Goal: Information Seeking & Learning: Learn about a topic

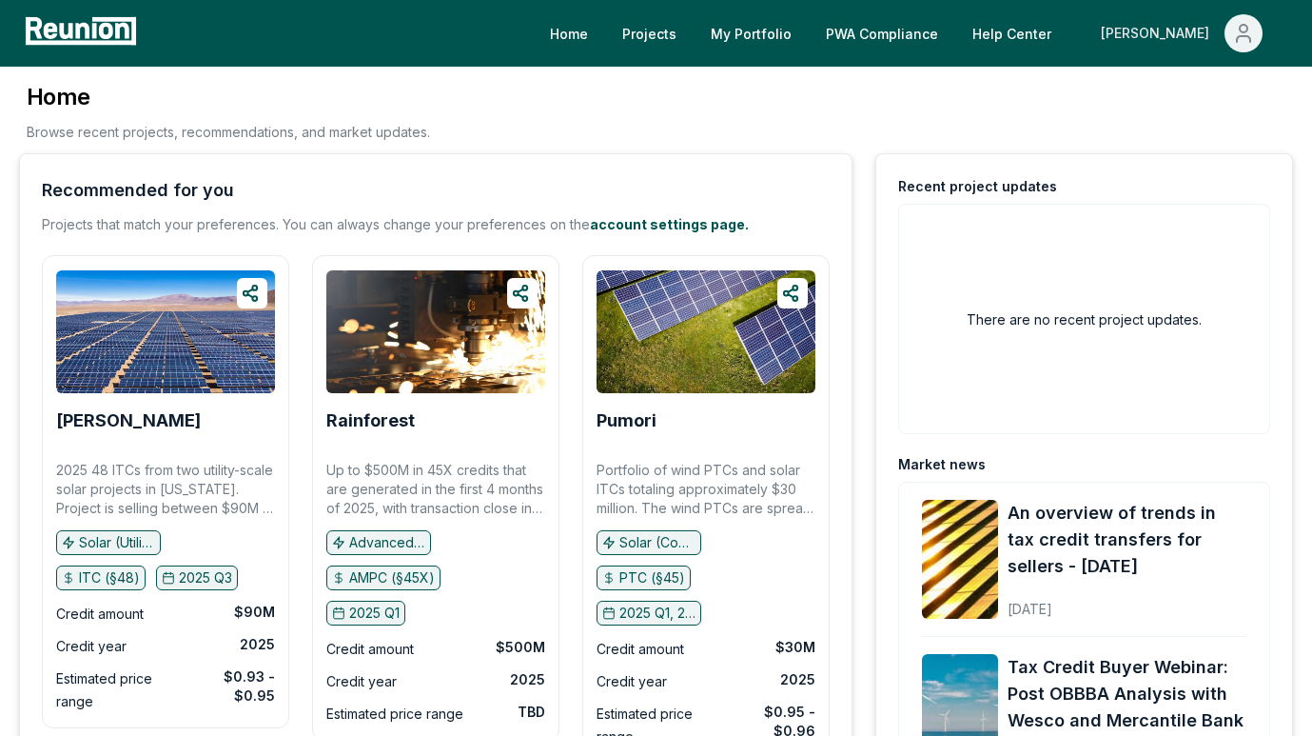
click at [1233, 21] on span "Main" at bounding box center [1244, 33] width 38 height 38
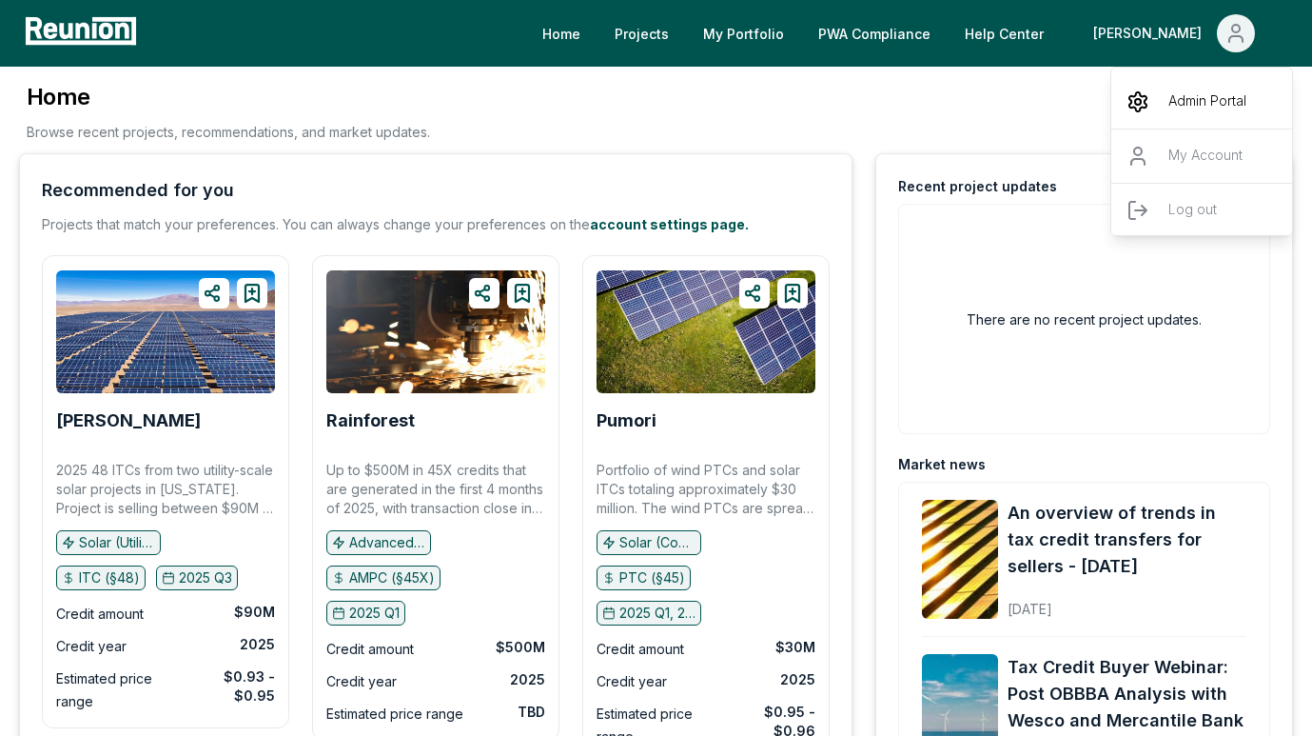
click at [1180, 106] on p "Admin Portal" at bounding box center [1208, 101] width 78 height 23
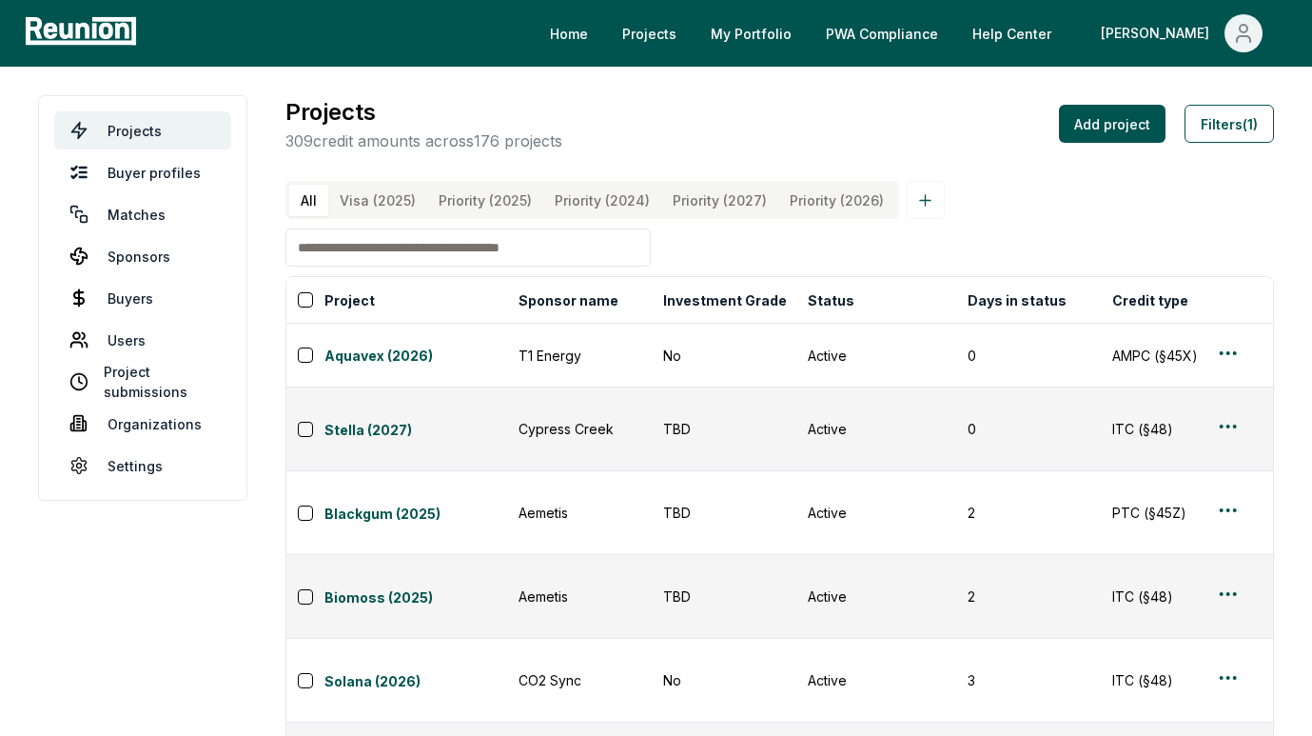
click at [466, 207] on \(2025\) "Priority (2025)" at bounding box center [485, 200] width 116 height 31
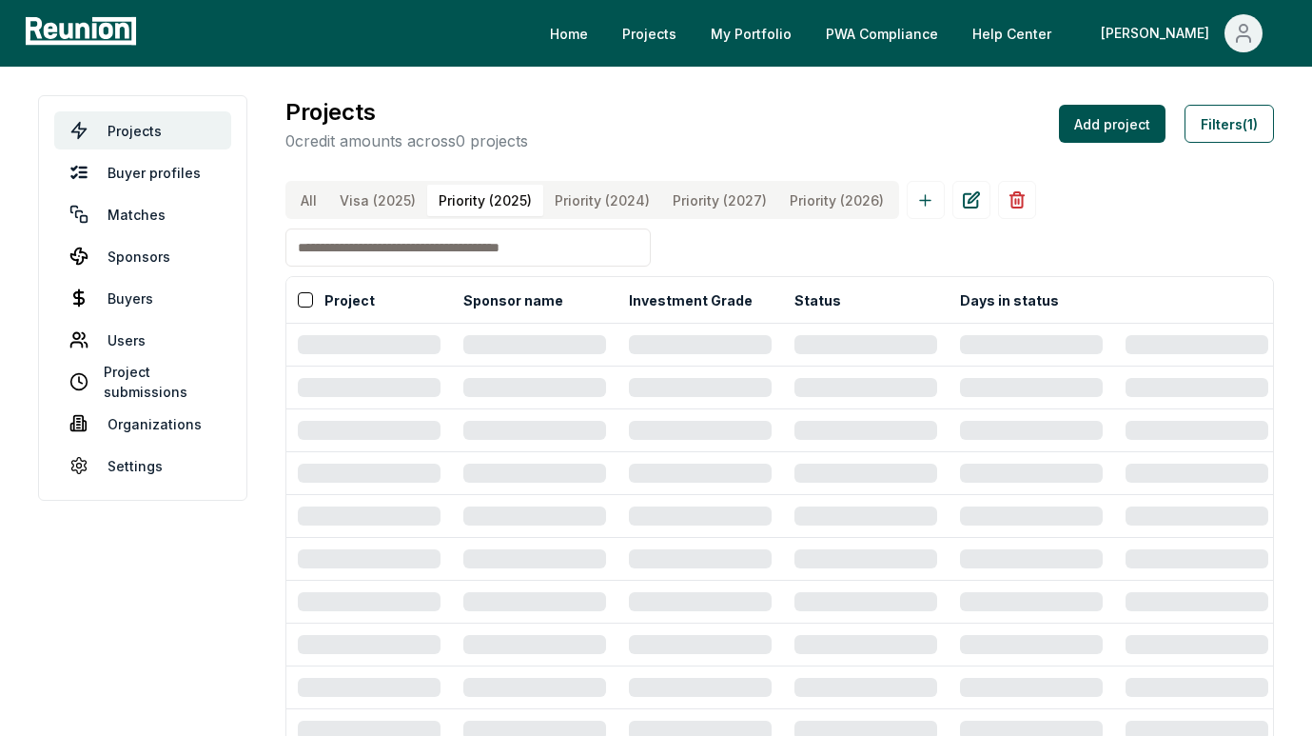
click at [432, 255] on input at bounding box center [467, 247] width 365 height 38
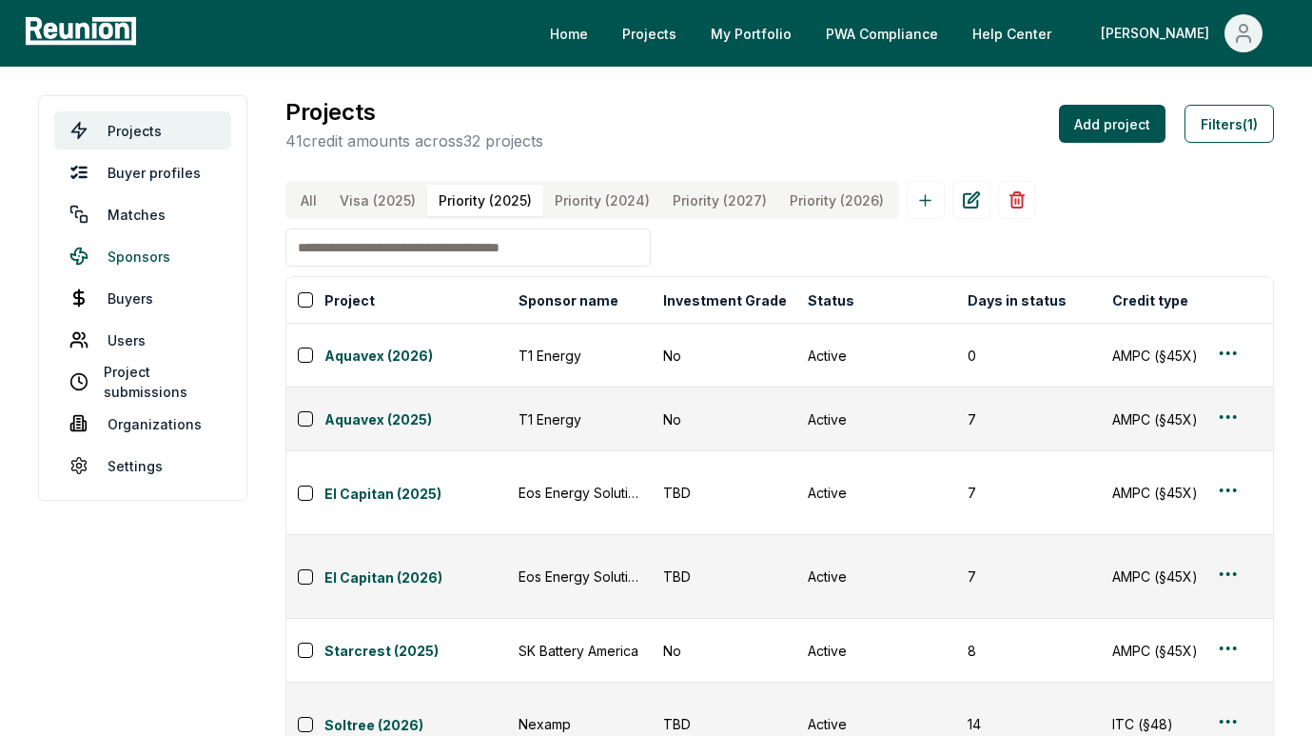
click at [162, 241] on link "Sponsors" at bounding box center [142, 256] width 177 height 38
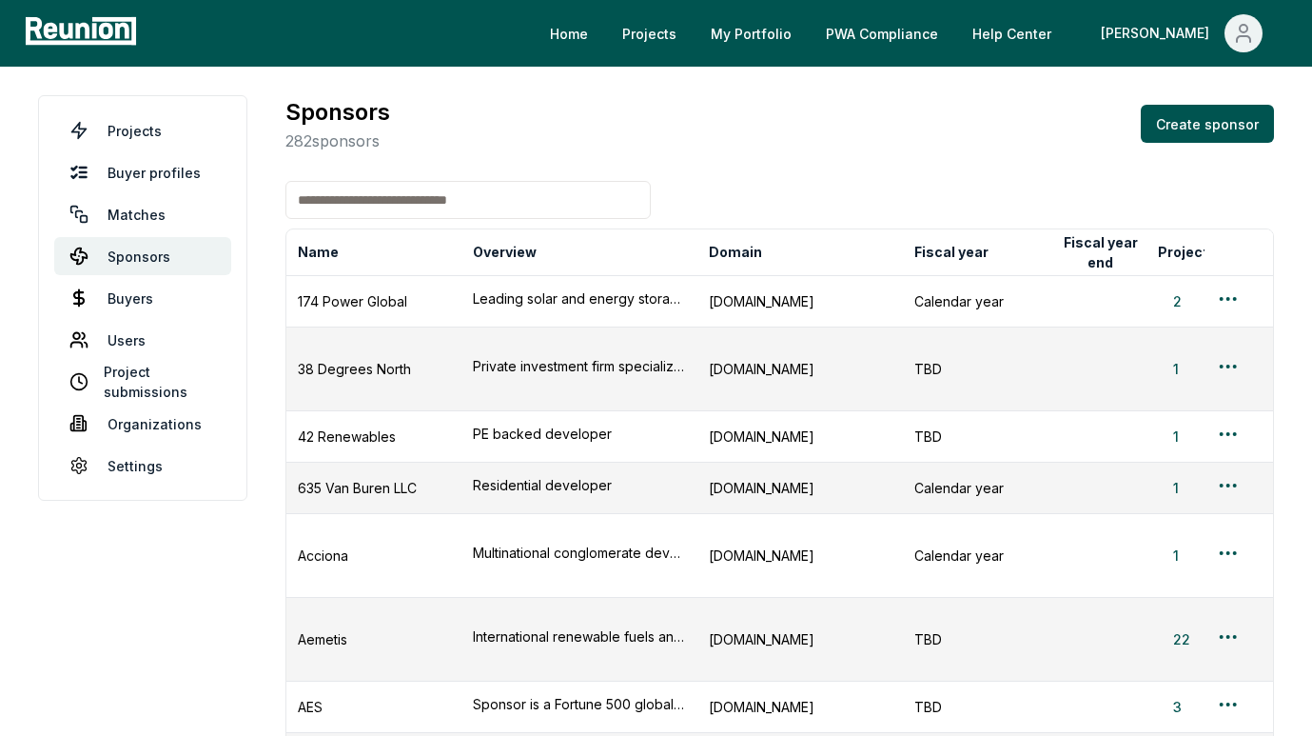
click at [459, 204] on input at bounding box center [467, 200] width 365 height 38
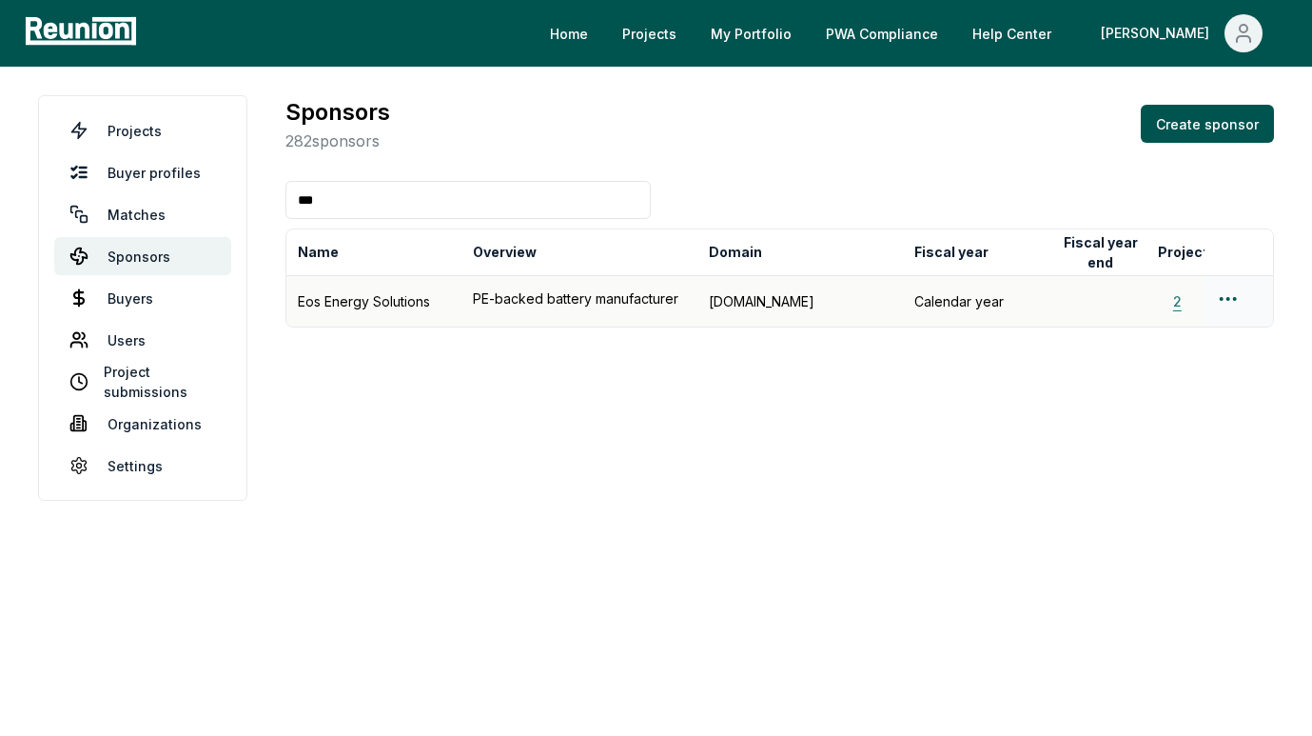
type input "***"
click at [1182, 306] on button "2" at bounding box center [1177, 301] width 39 height 20
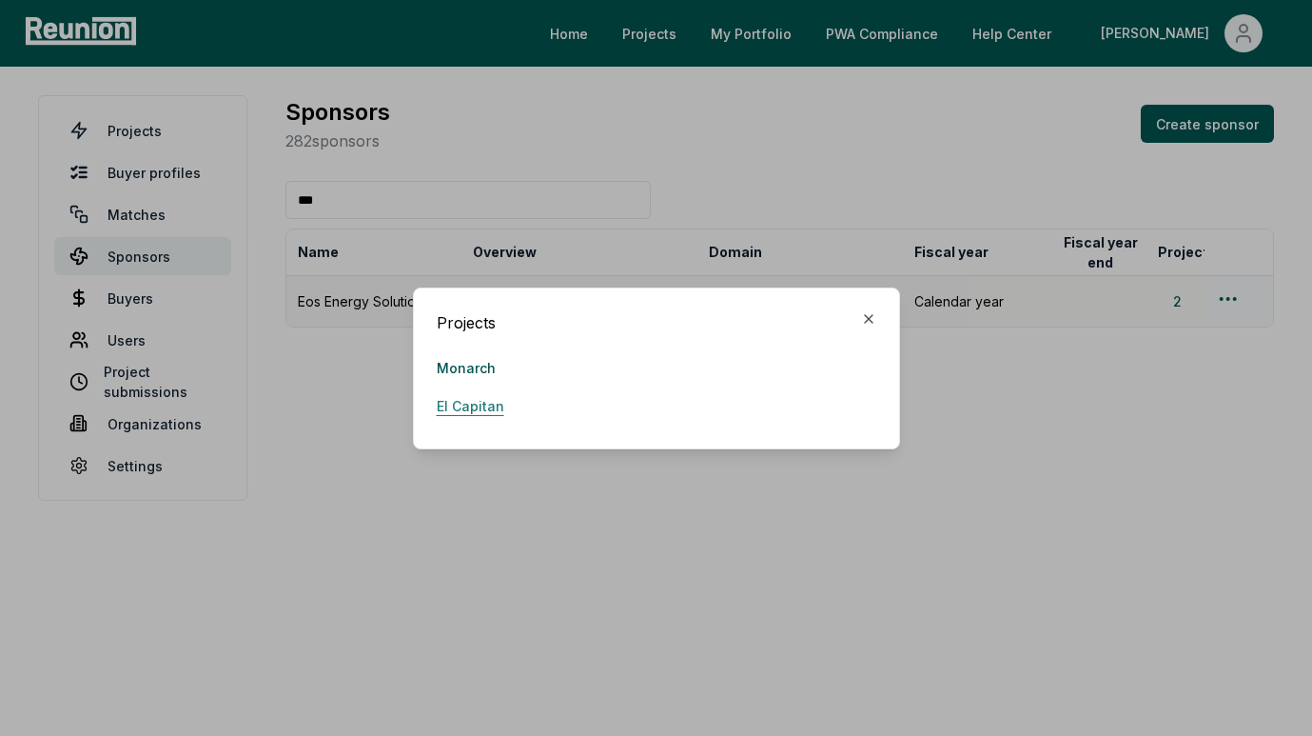
click at [491, 413] on link "El Capitan" at bounding box center [471, 406] width 68 height 38
click at [879, 303] on div "Projects [GEOGRAPHIC_DATA] Close" at bounding box center [656, 368] width 487 height 162
click at [874, 306] on div "Projects [GEOGRAPHIC_DATA] Close" at bounding box center [656, 368] width 487 height 162
click at [872, 312] on icon "button" at bounding box center [868, 318] width 15 height 15
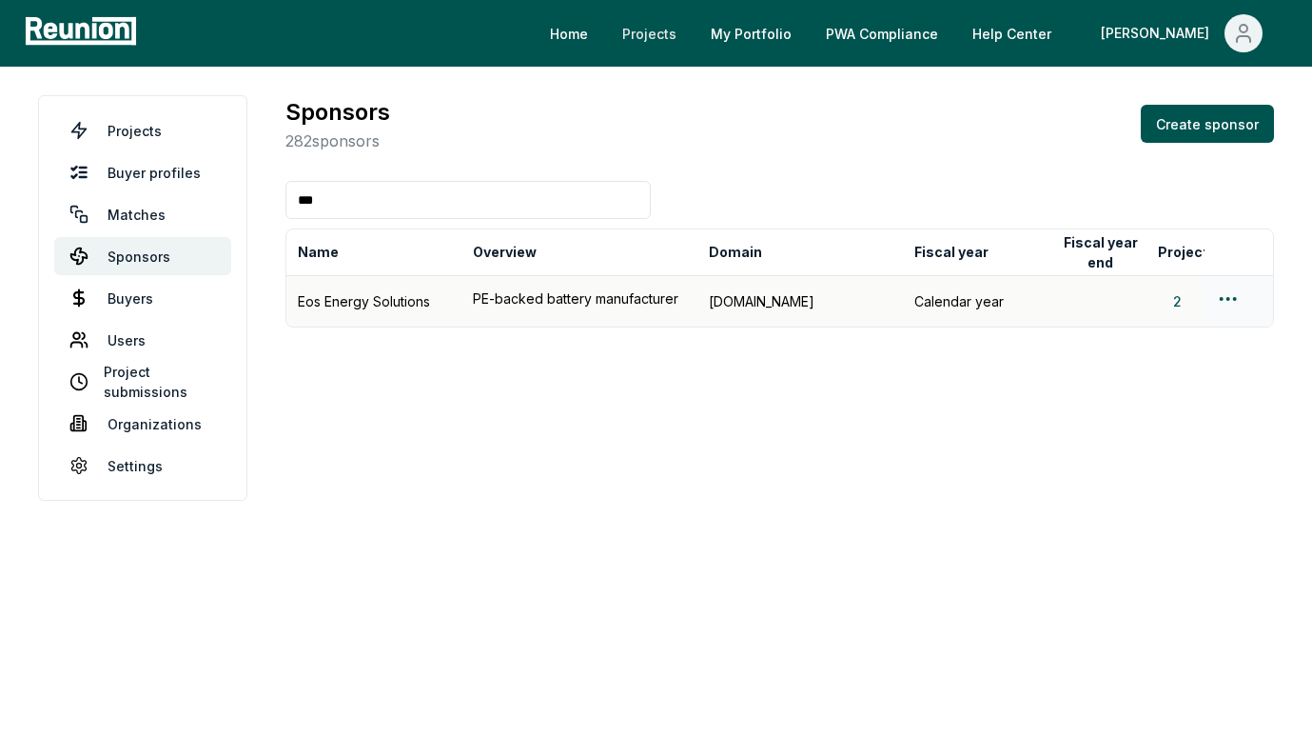
click at [692, 32] on link "Projects" at bounding box center [649, 33] width 85 height 38
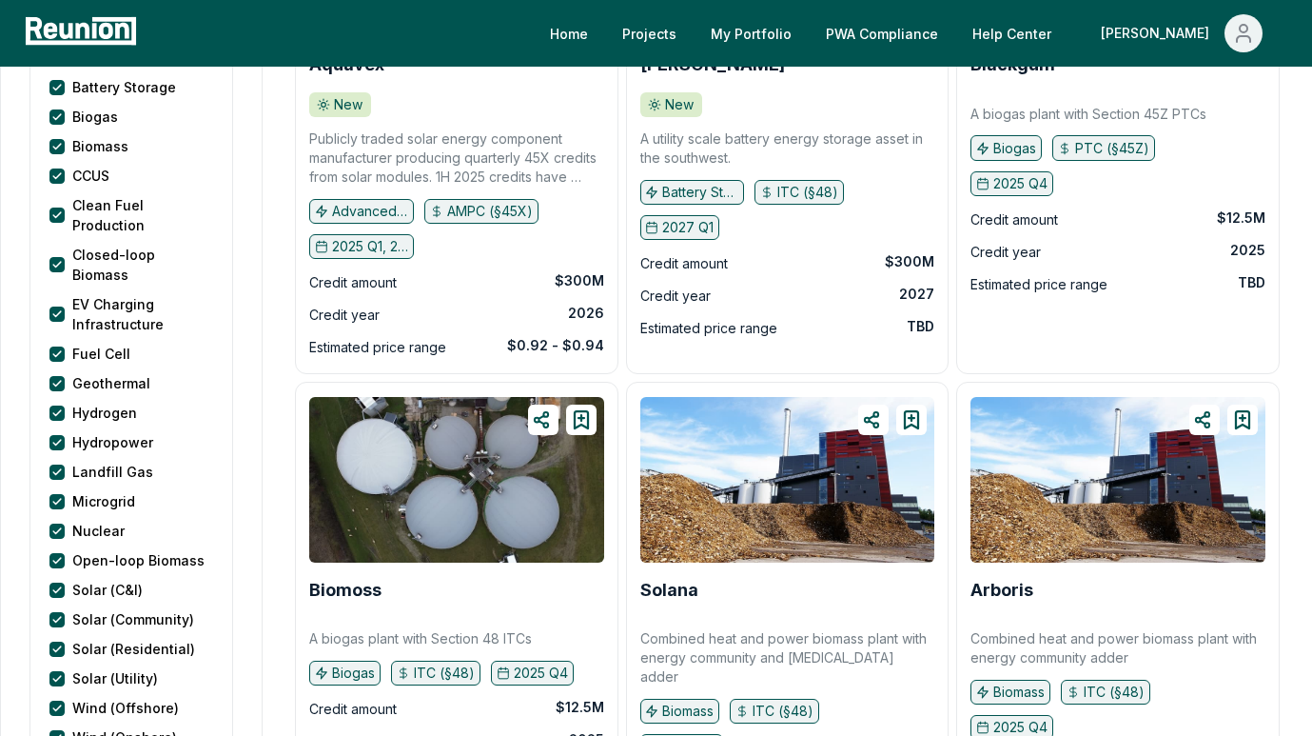
scroll to position [960, 0]
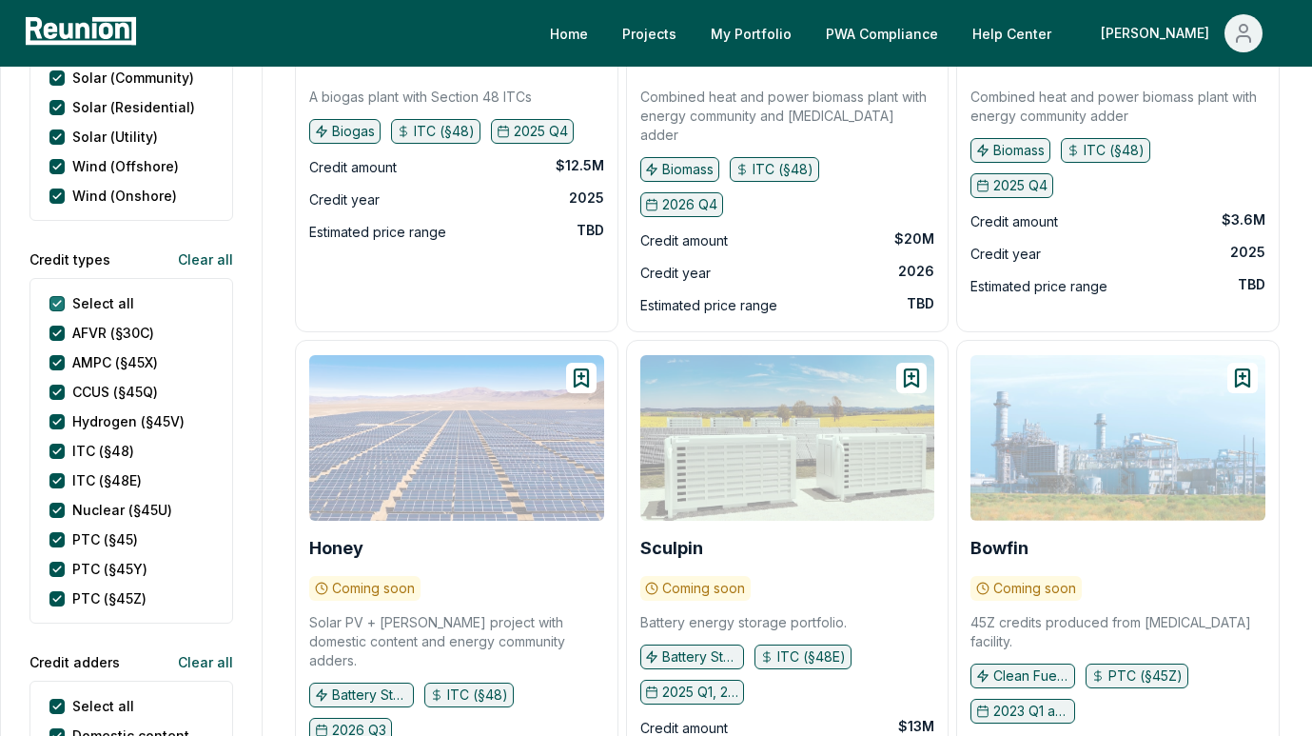
click at [63, 296] on types "Select all" at bounding box center [56, 303] width 15 height 15
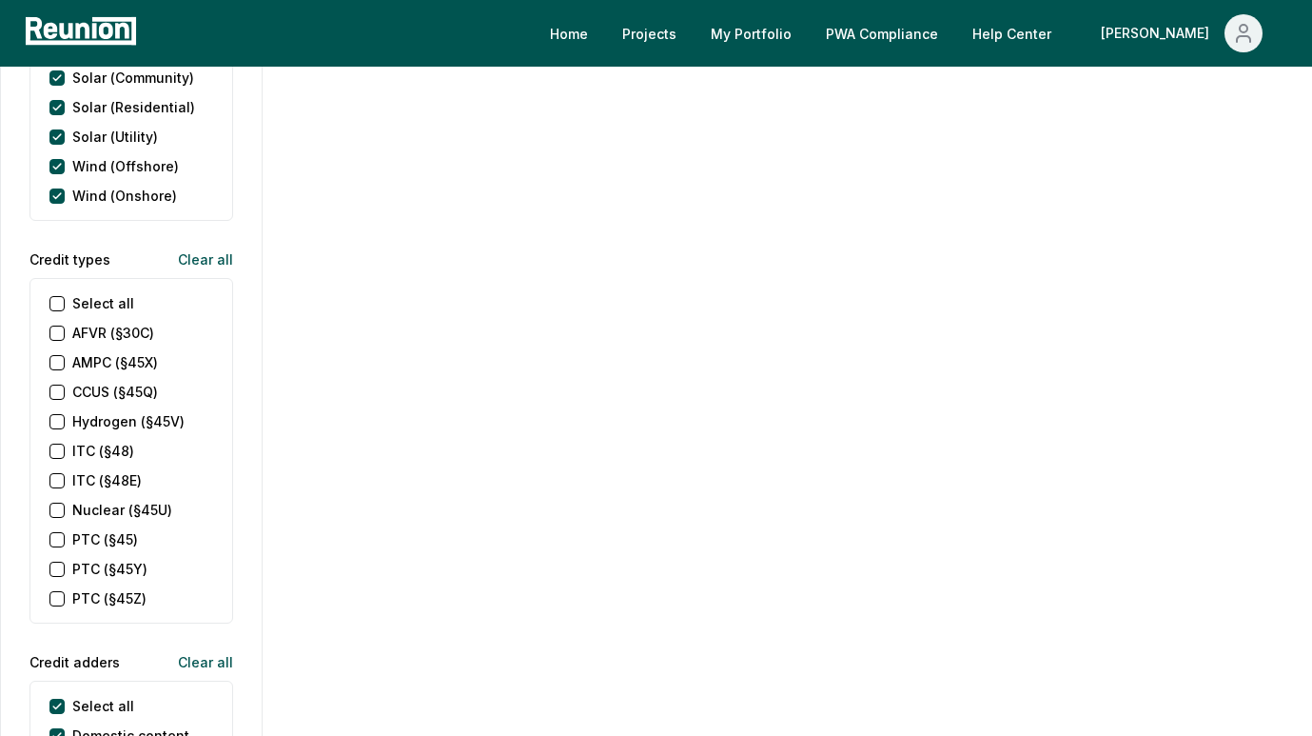
click at [58, 441] on div "ITC (§48)" at bounding box center [91, 451] width 85 height 20
click at [56, 443] on \(§48\) "ITC (§48)" at bounding box center [56, 450] width 15 height 15
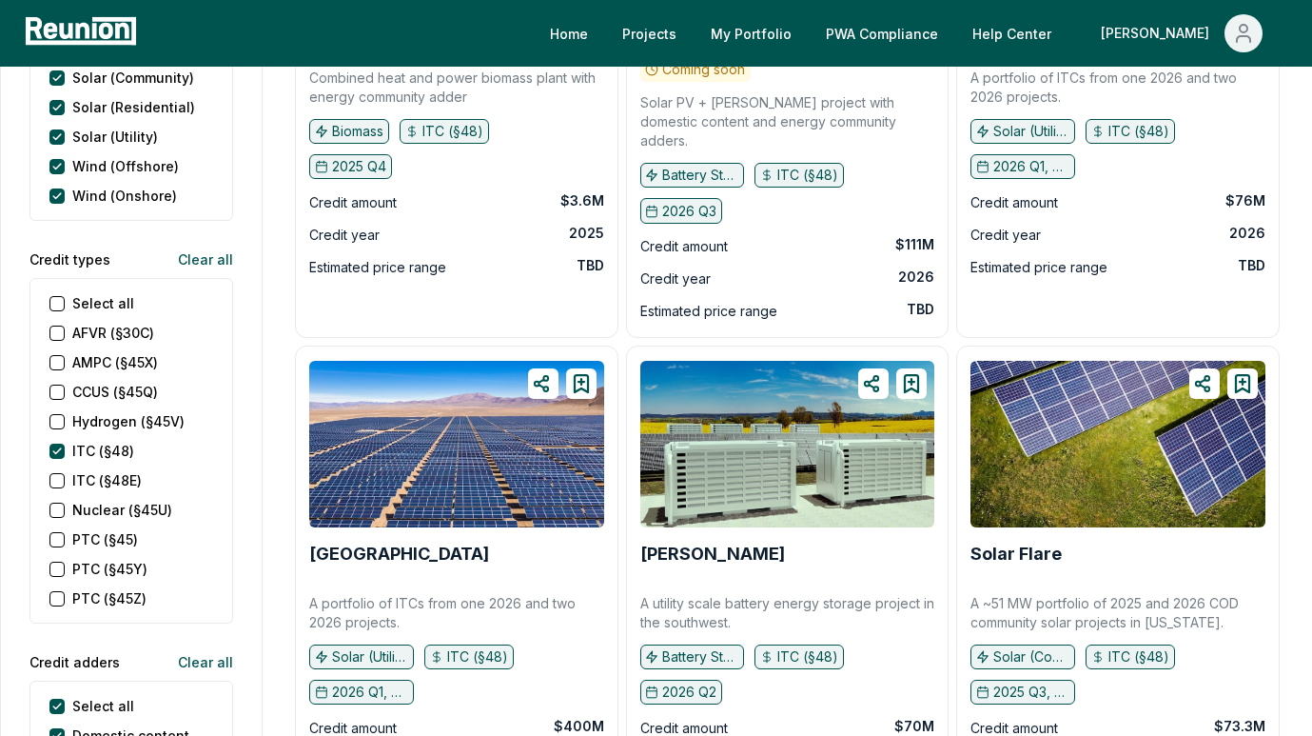
click at [51, 355] on \(§45X\) "AMPC (§45X)" at bounding box center [56, 362] width 15 height 15
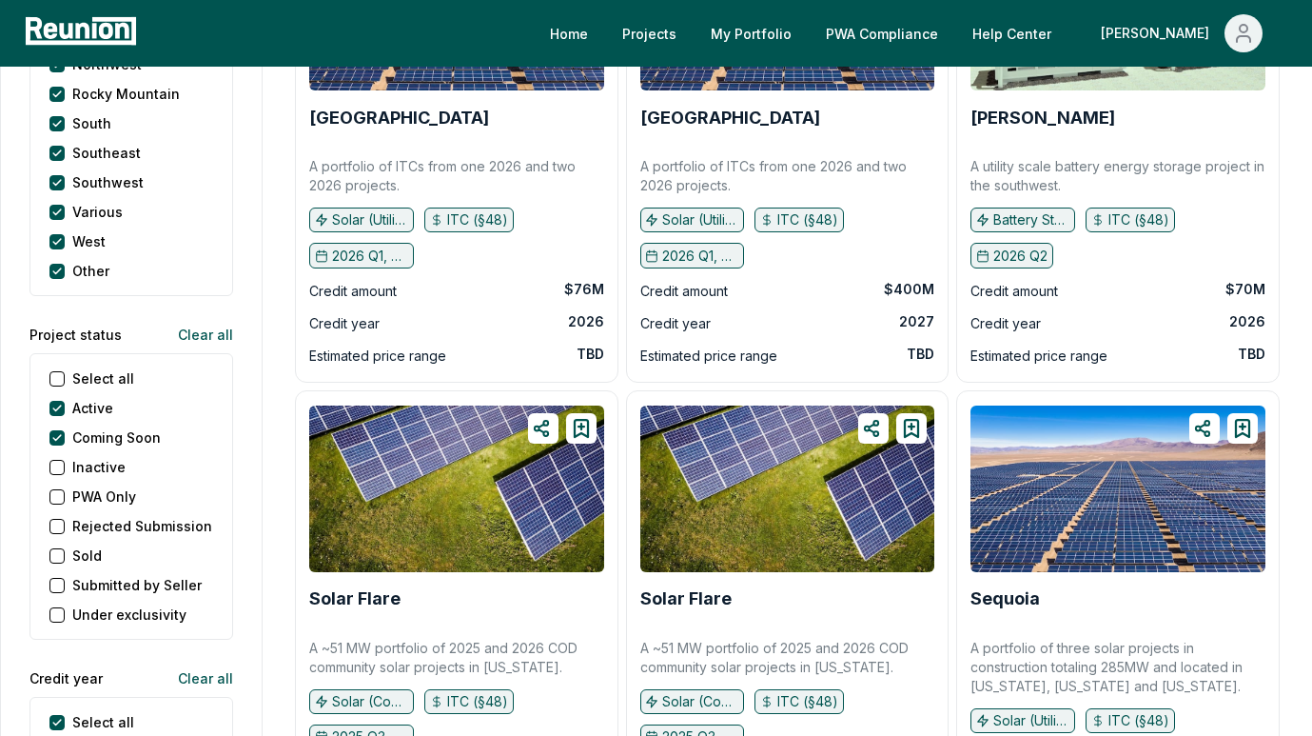
scroll to position [2087, 0]
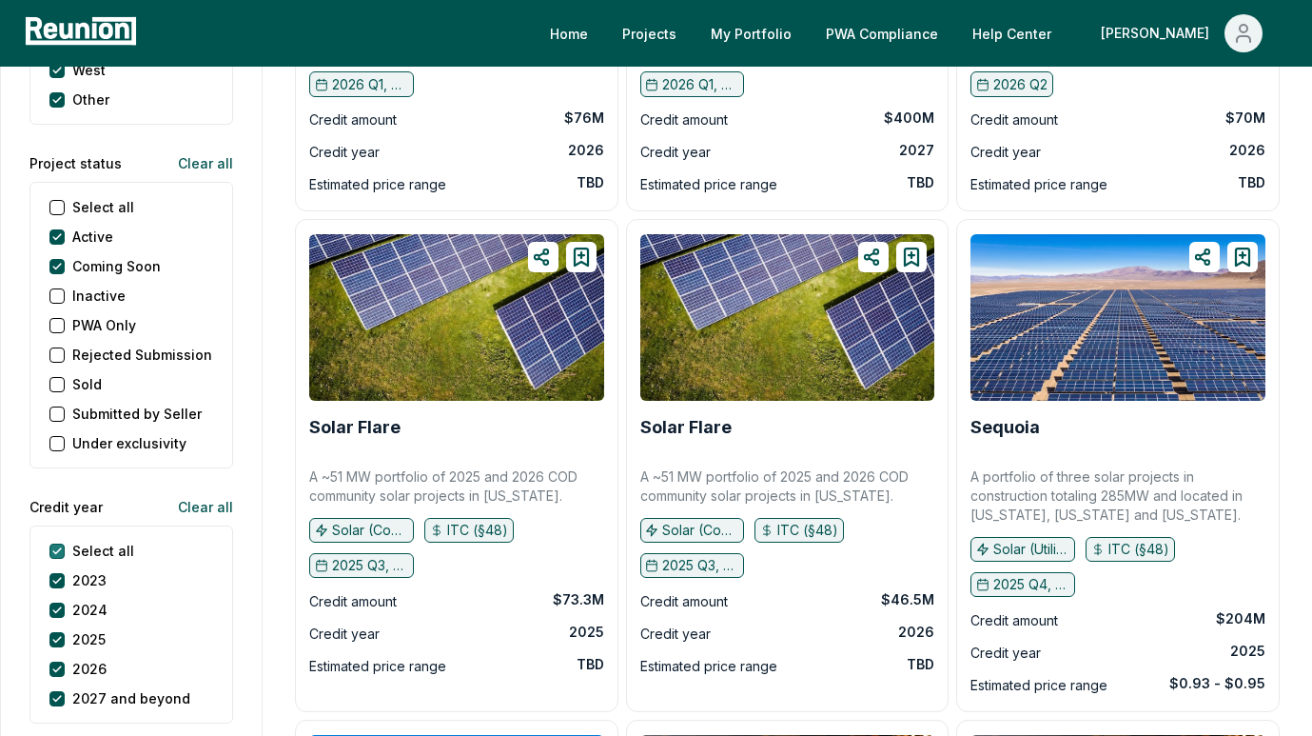
click at [53, 543] on year "Select all" at bounding box center [56, 550] width 15 height 15
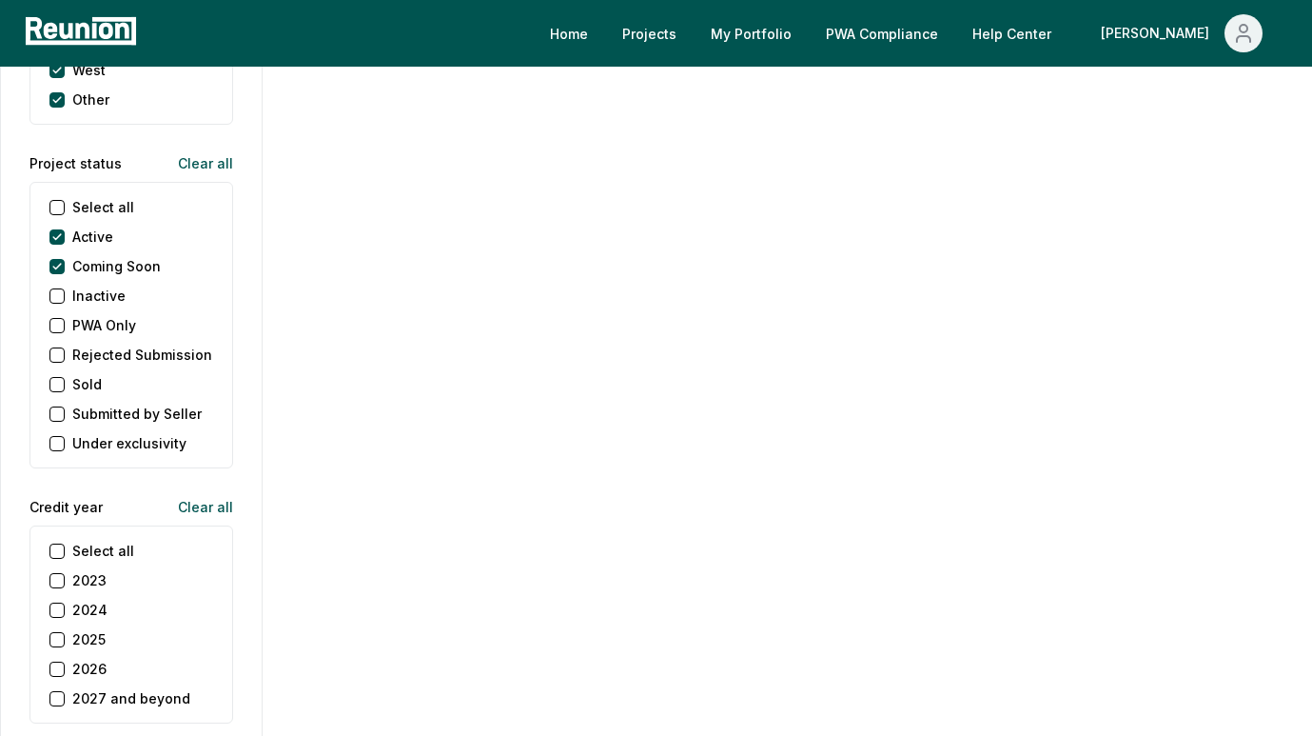
click at [57, 632] on button "2025" at bounding box center [56, 639] width 15 height 15
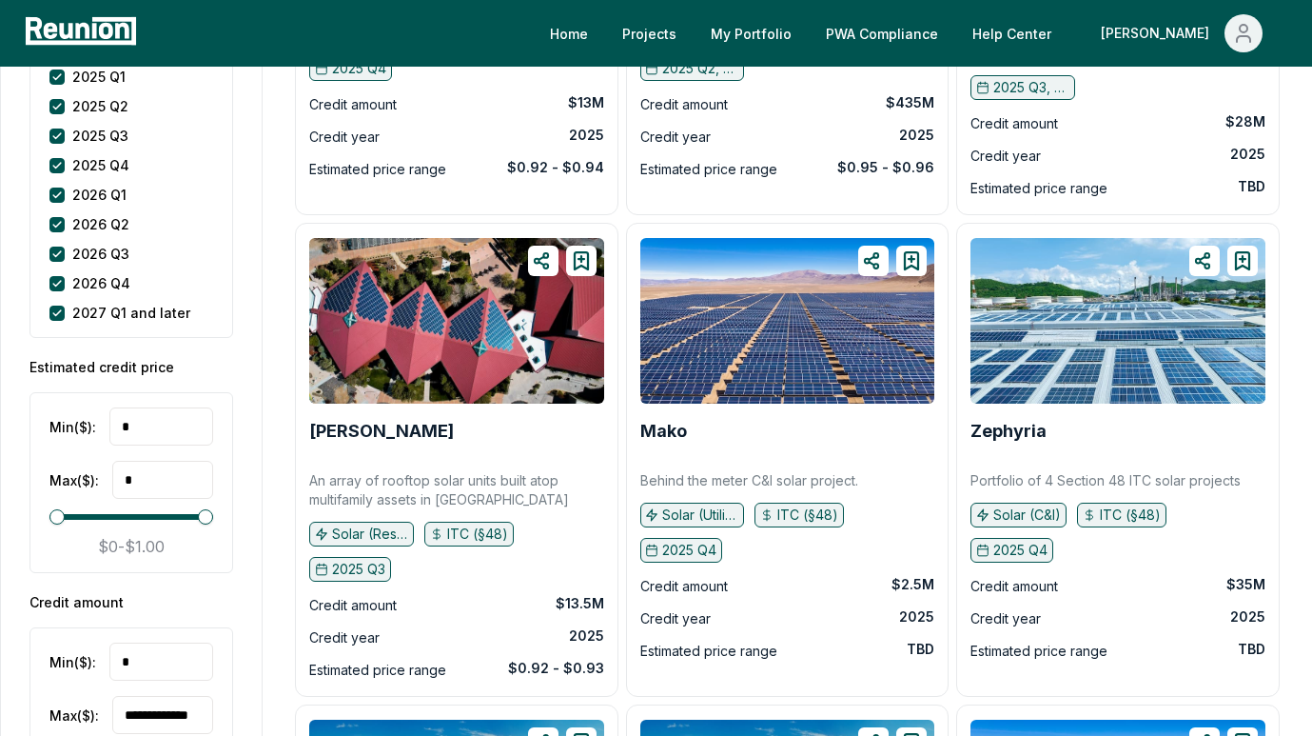
scroll to position [3352, 0]
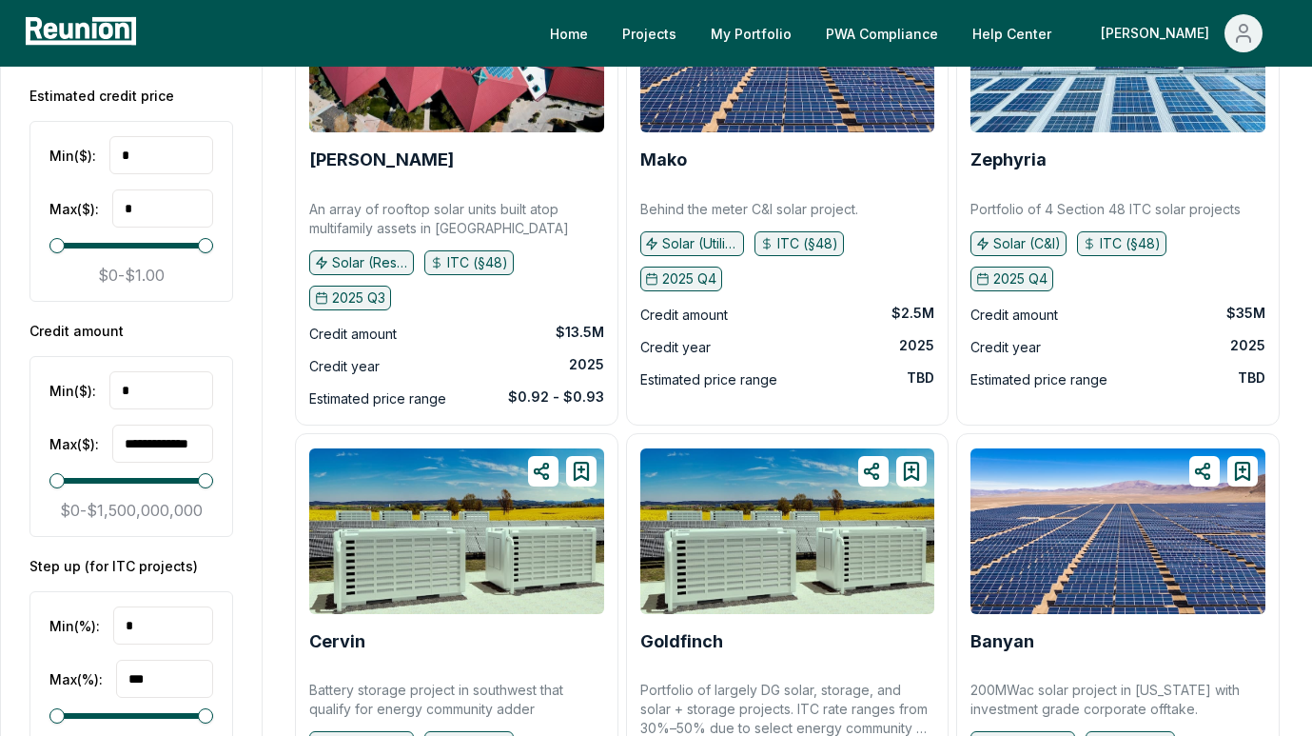
click at [157, 424] on input "**********" at bounding box center [162, 443] width 101 height 38
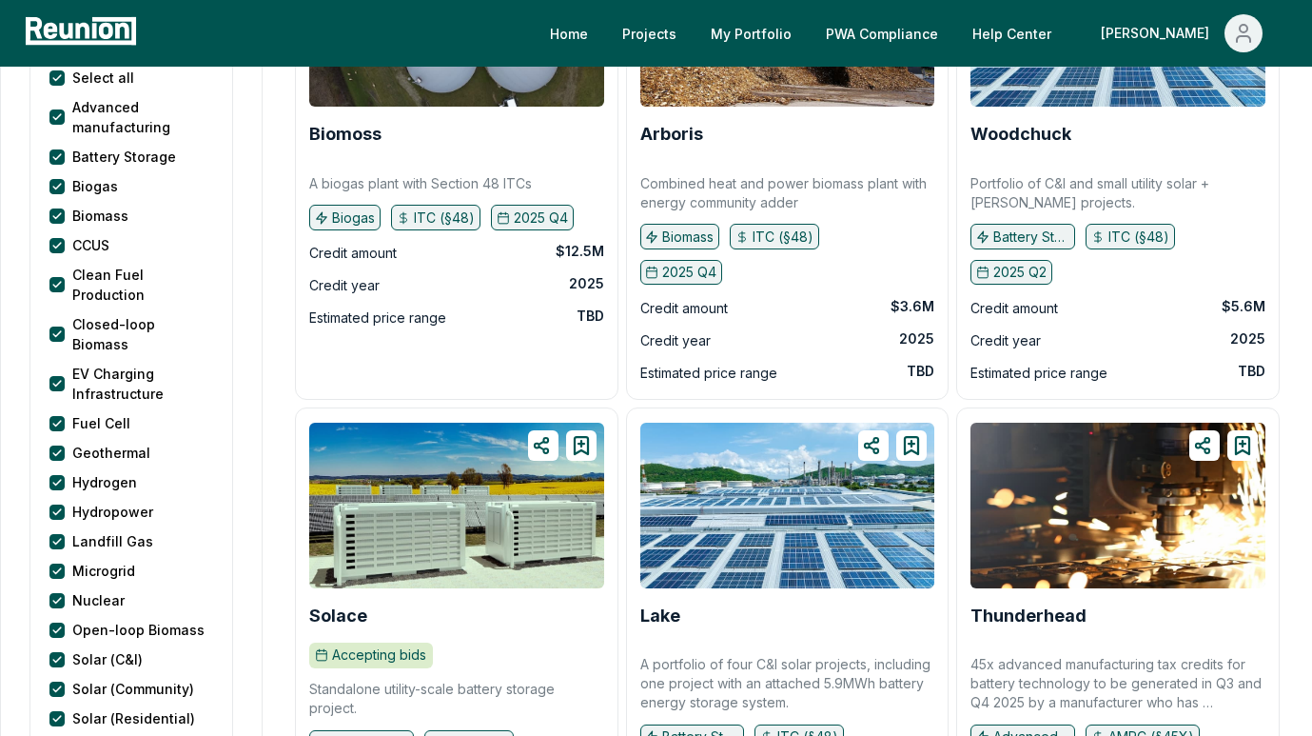
scroll to position [0, 0]
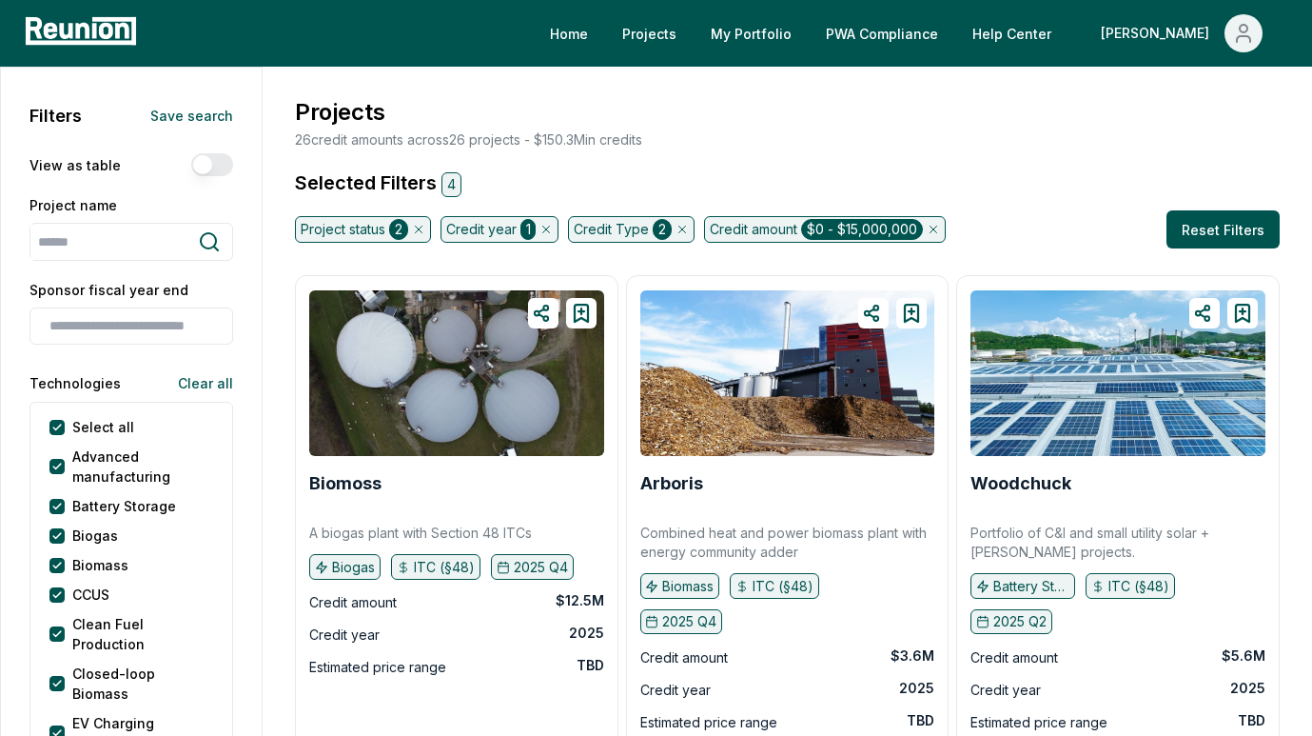
type input "**********"
click at [731, 137] on div "Projects 26 credit amounts across 26 projects - $ 150.3M in credits" at bounding box center [787, 122] width 992 height 54
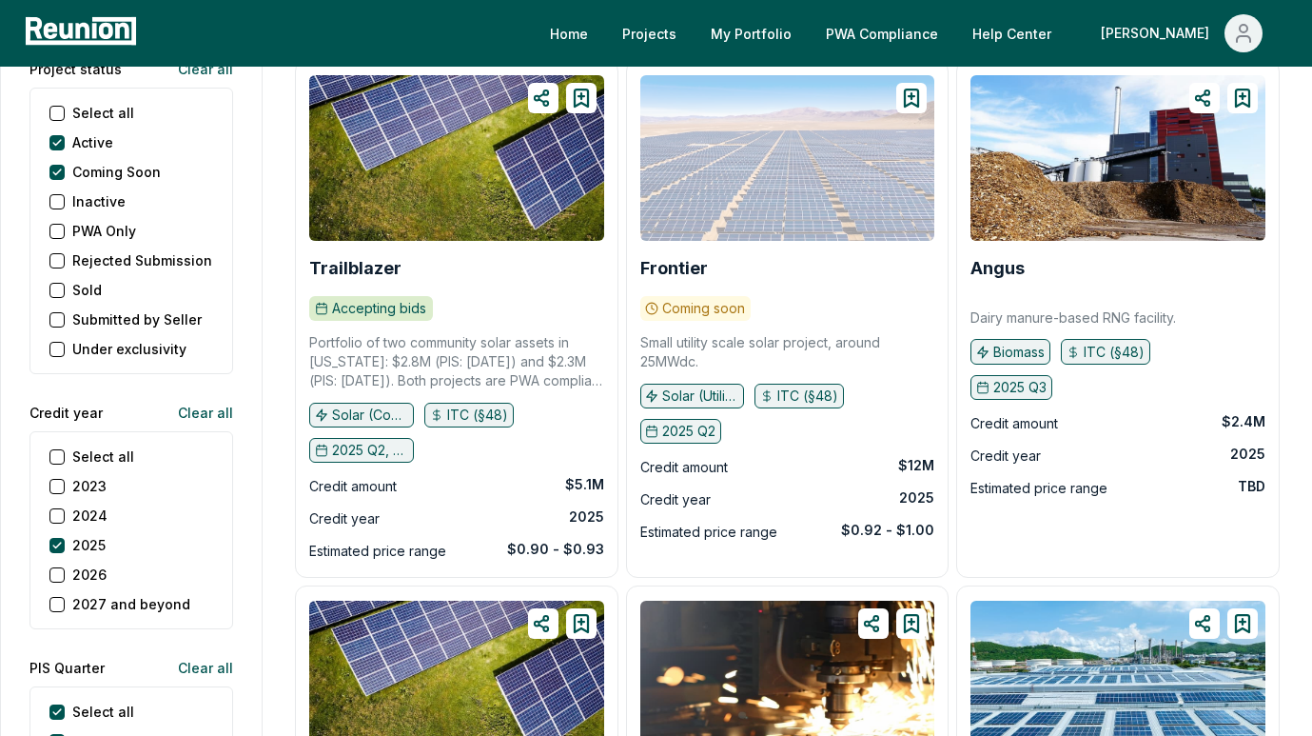
scroll to position [2105, 0]
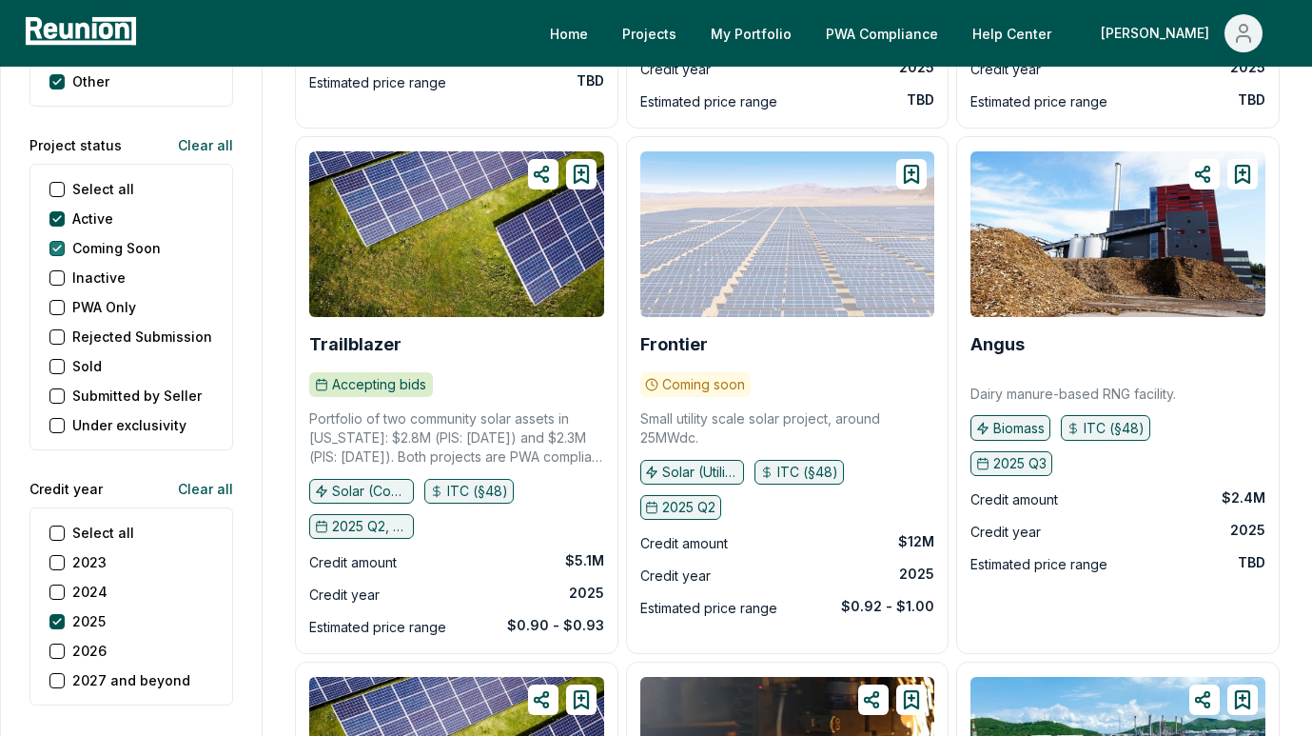
click at [60, 241] on Soon "Coming Soon" at bounding box center [56, 248] width 15 height 15
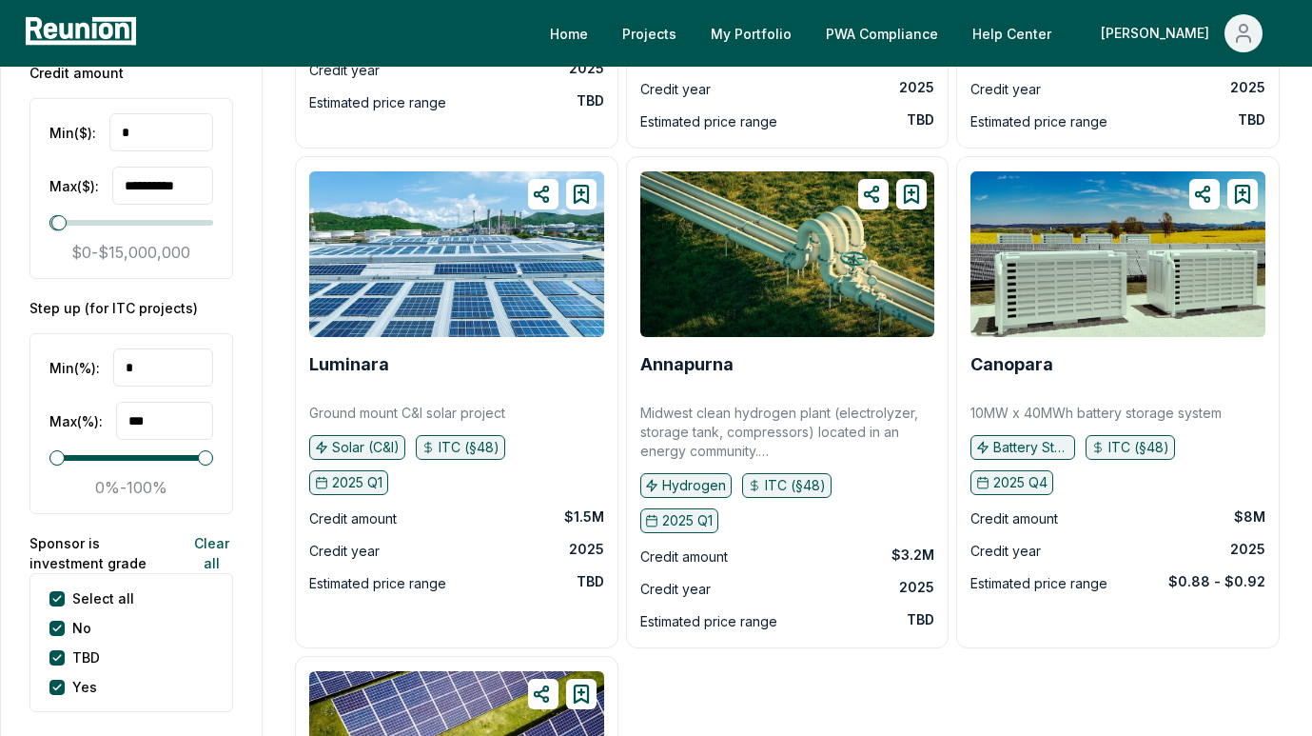
scroll to position [3526, 0]
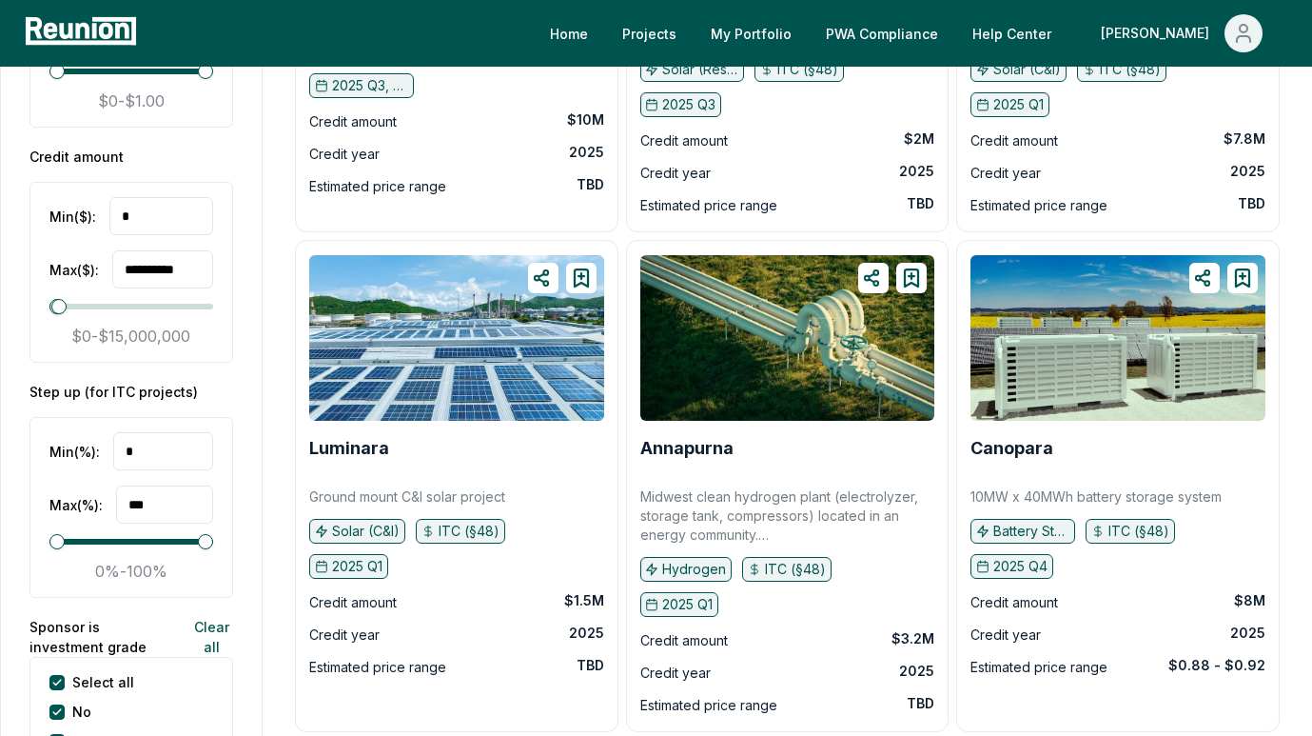
click at [146, 197] on input "*" at bounding box center [161, 216] width 104 height 38
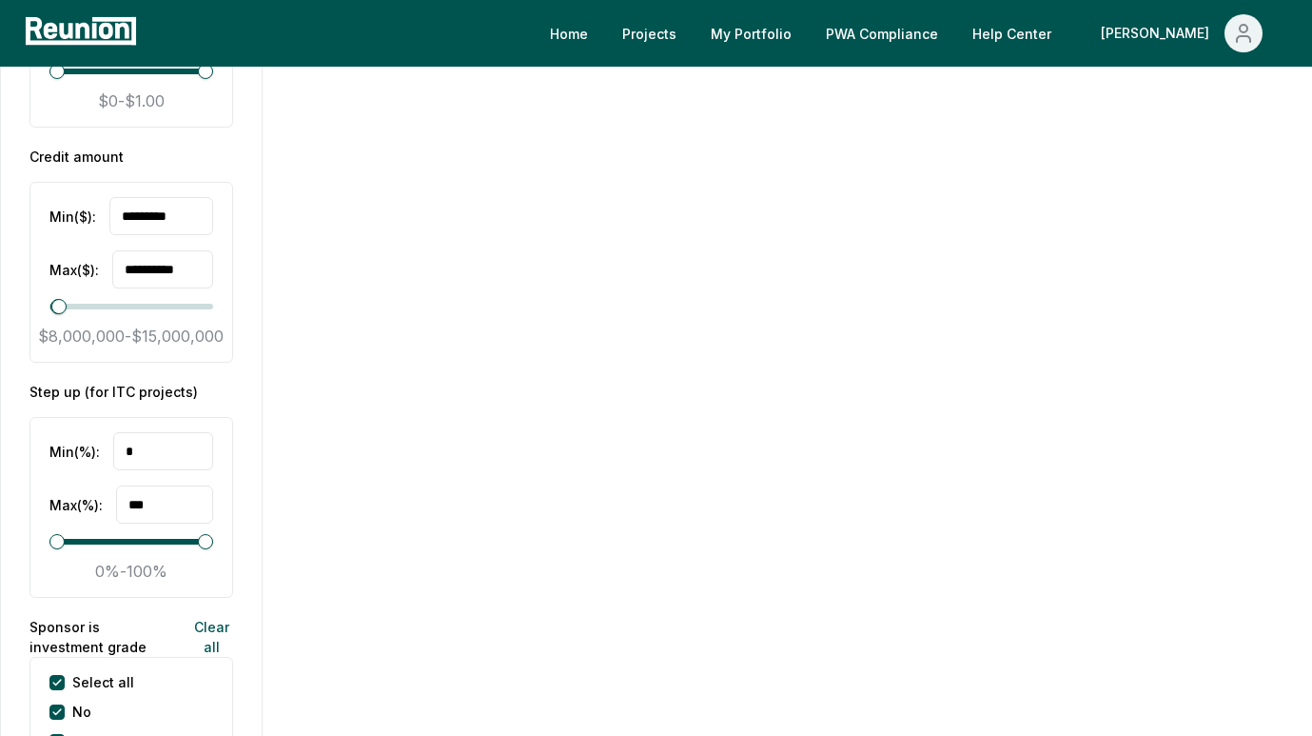
type input "*********"
click at [142, 250] on input "**********" at bounding box center [162, 269] width 101 height 38
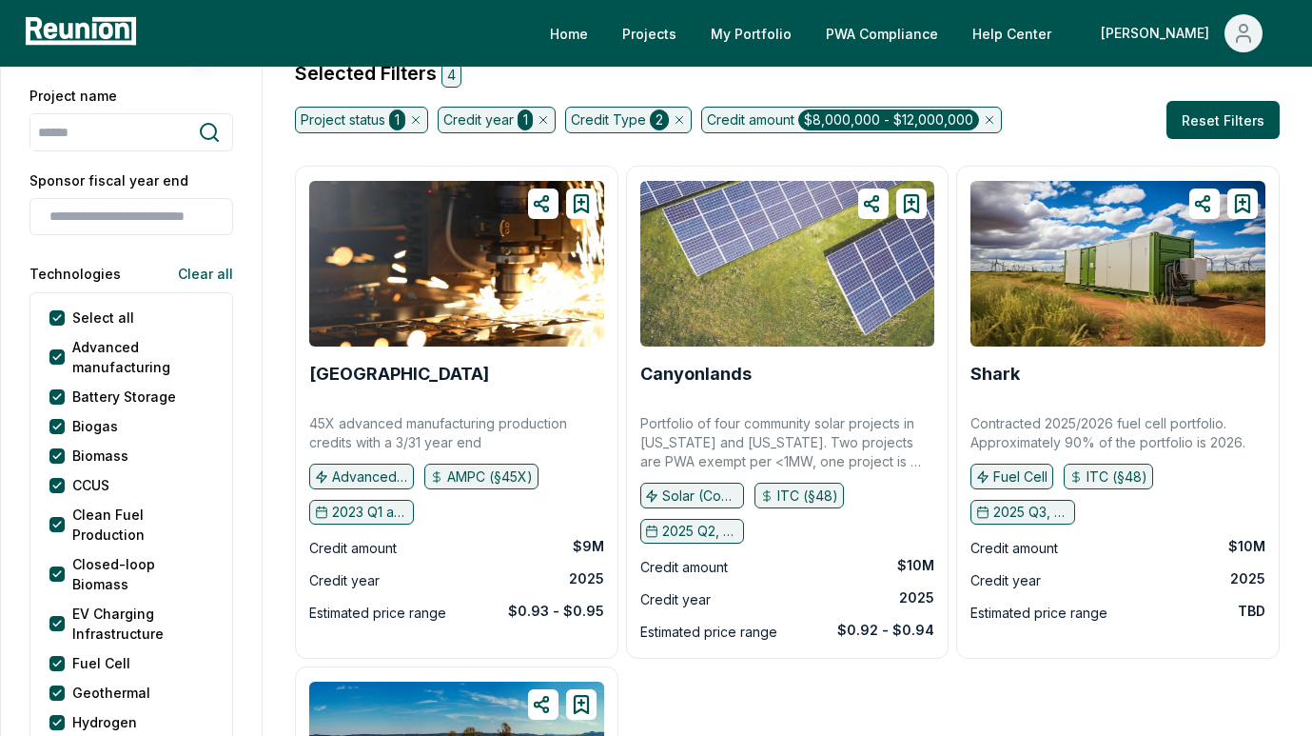
scroll to position [106, 0]
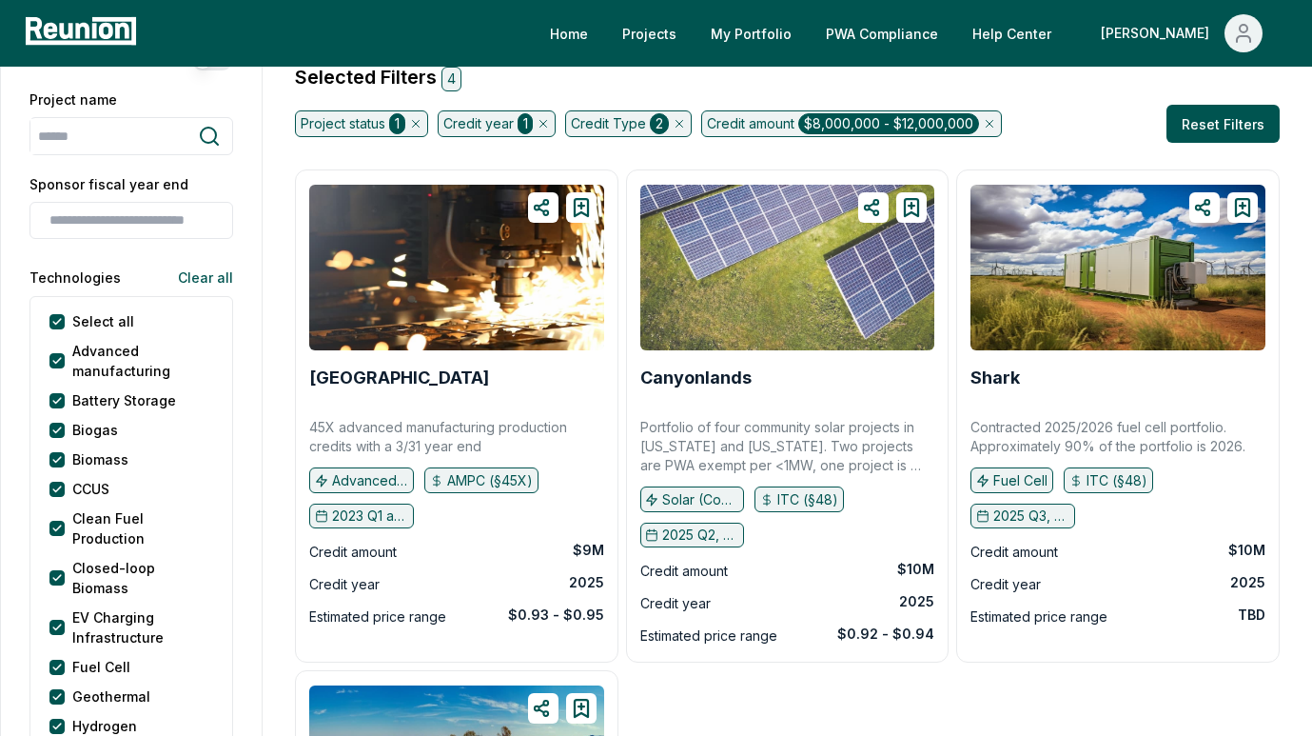
click at [697, 296] on img at bounding box center [787, 268] width 295 height 166
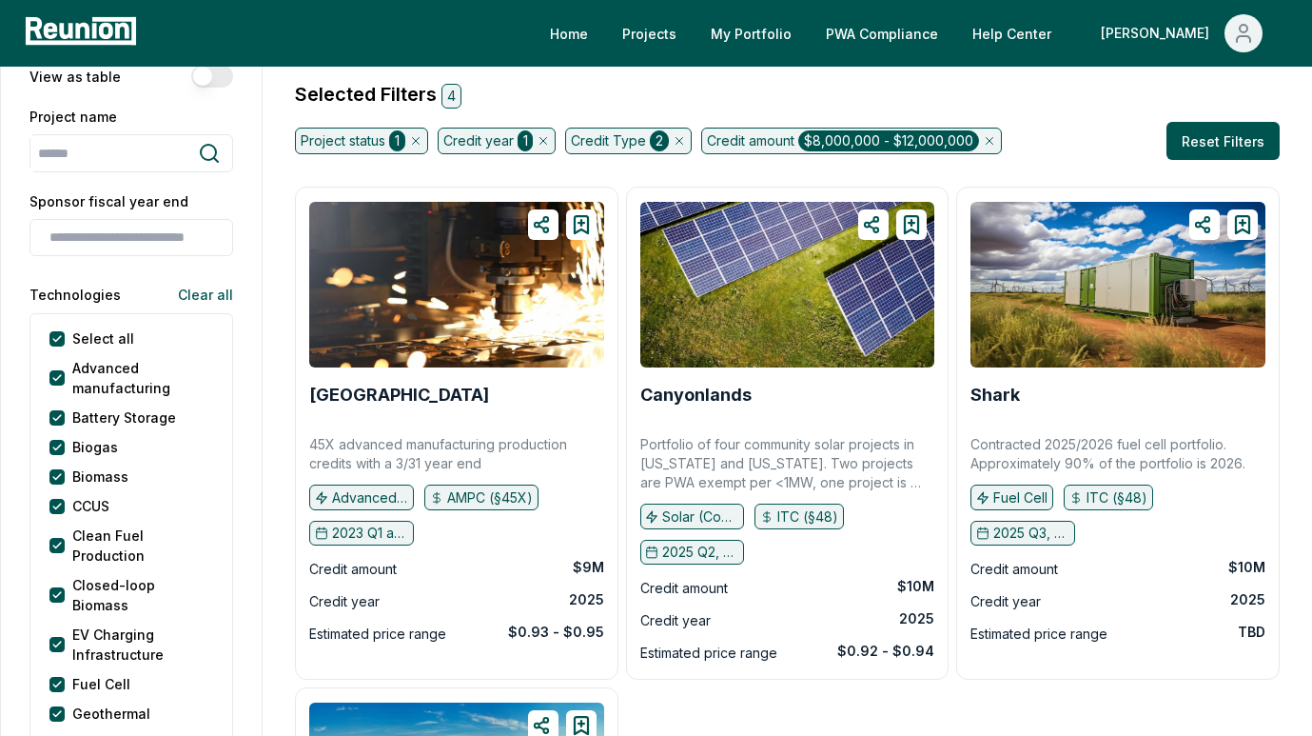
scroll to position [92, 0]
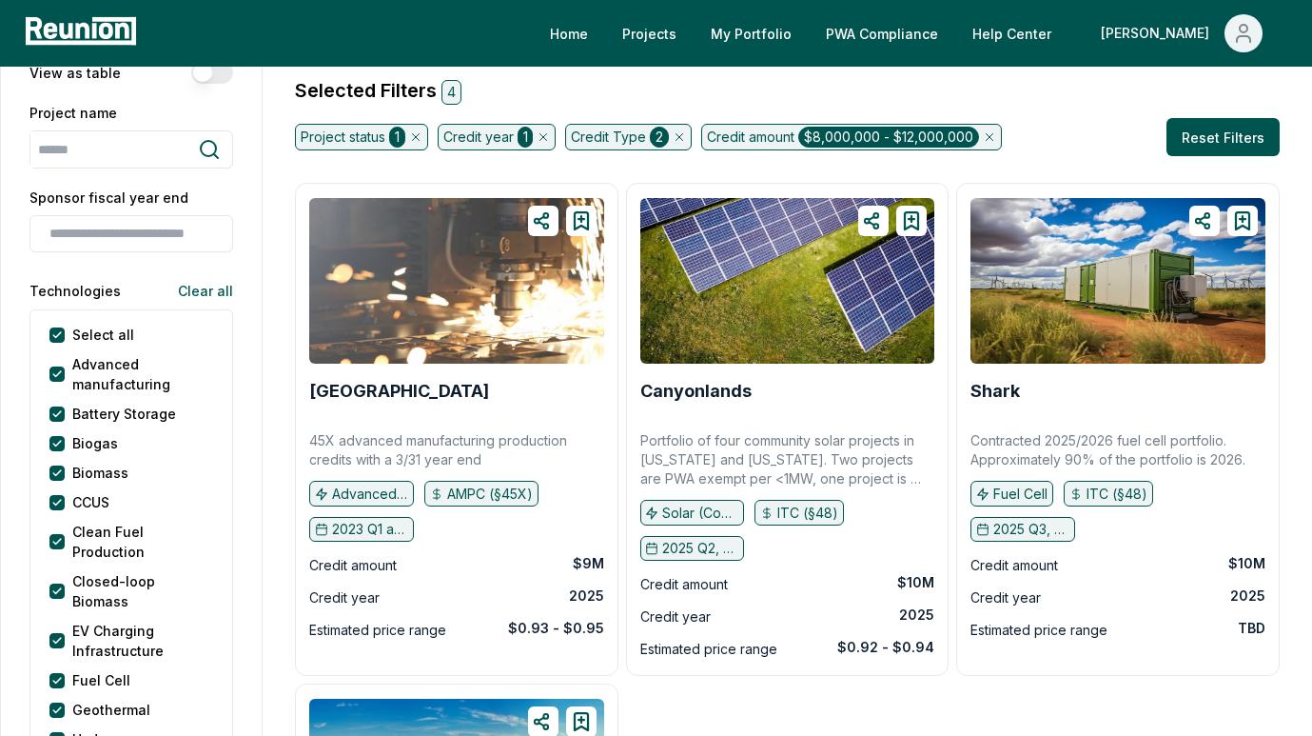
click at [517, 338] on img at bounding box center [456, 281] width 295 height 166
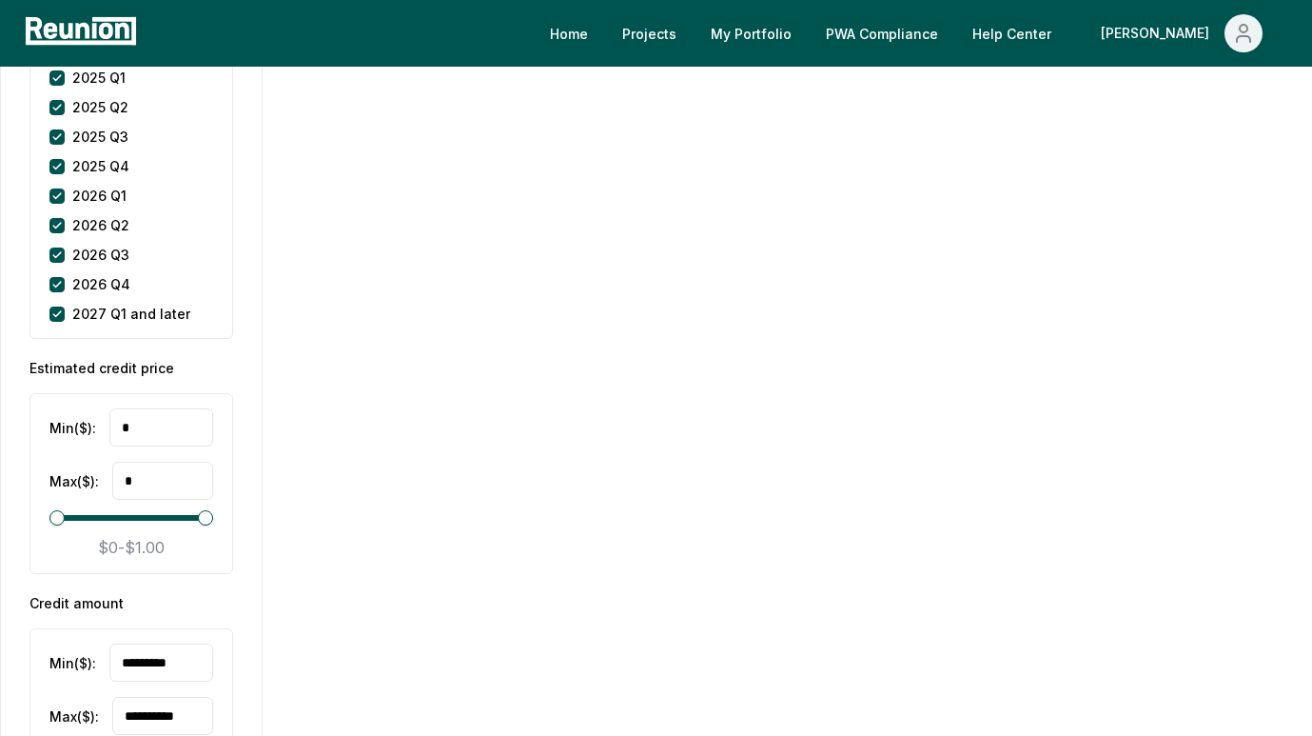
scroll to position [3193, 0]
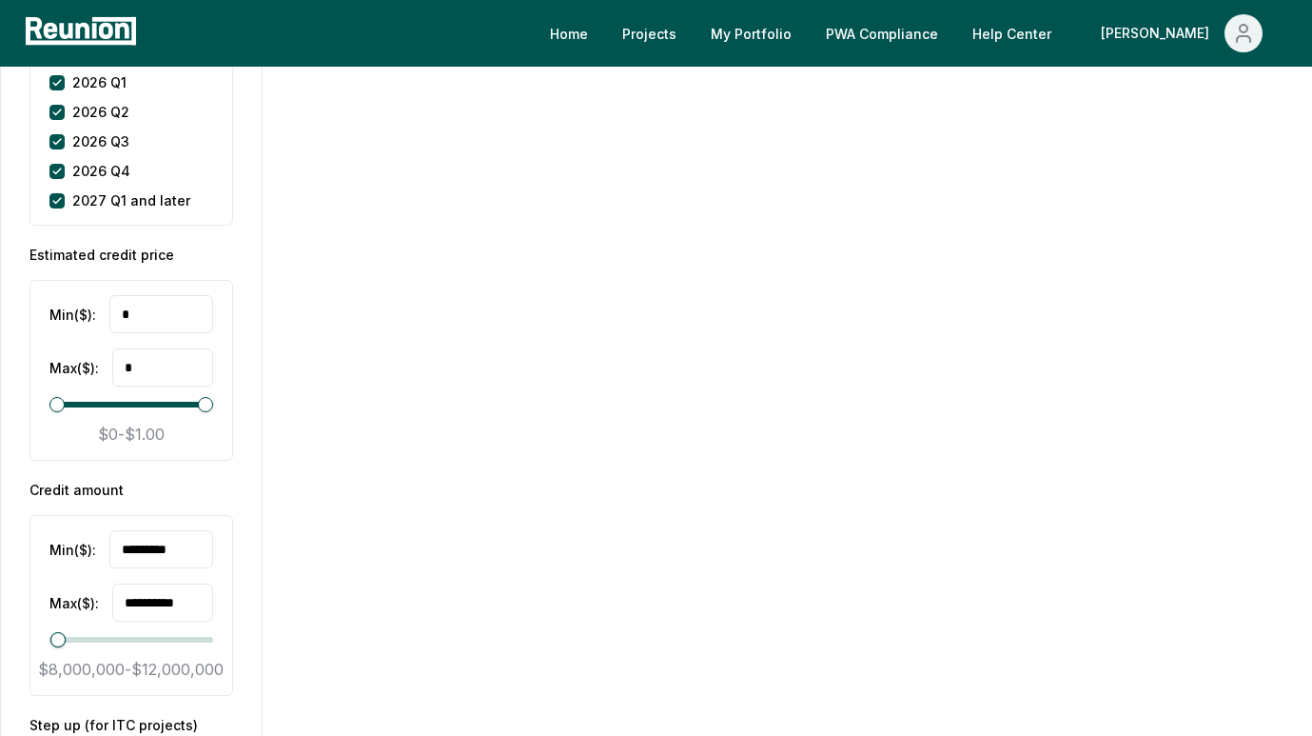
click at [147, 583] on input "**********" at bounding box center [162, 602] width 101 height 38
type input "**********"
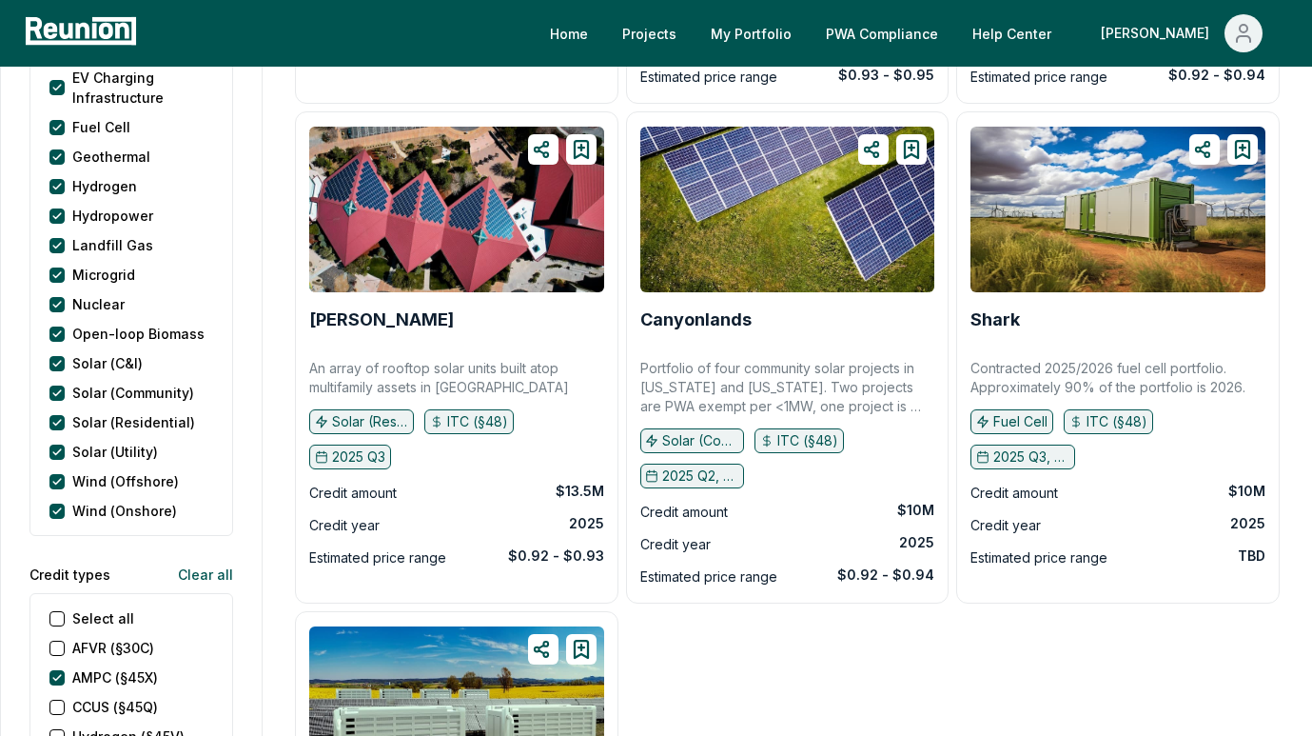
scroll to position [760, 0]
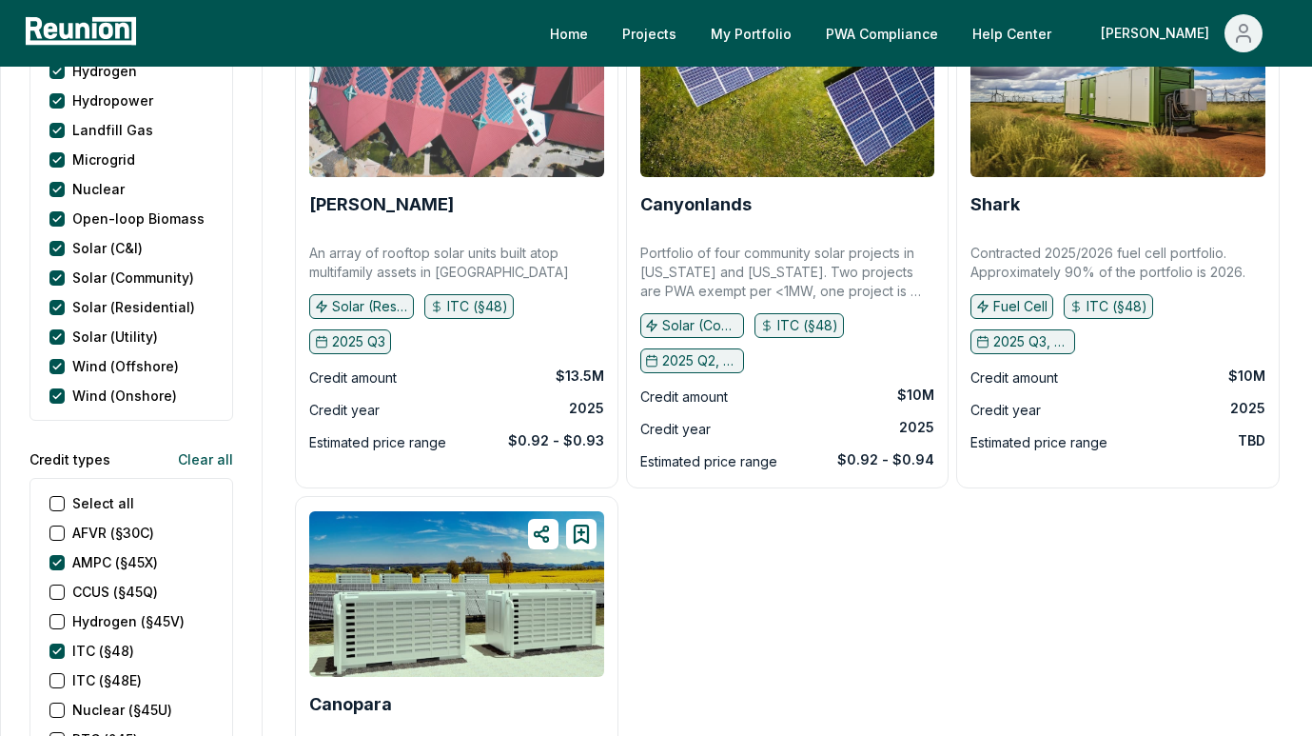
click at [485, 170] on img at bounding box center [456, 94] width 295 height 166
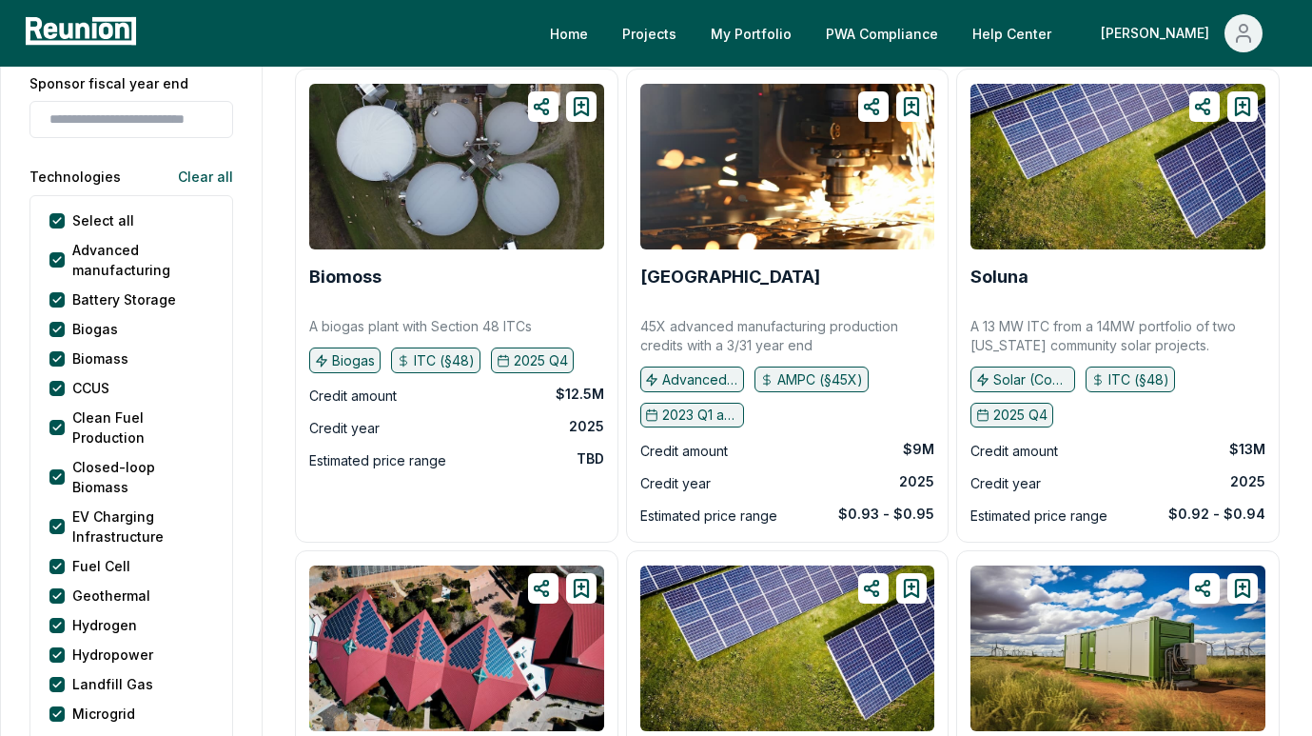
scroll to position [113, 0]
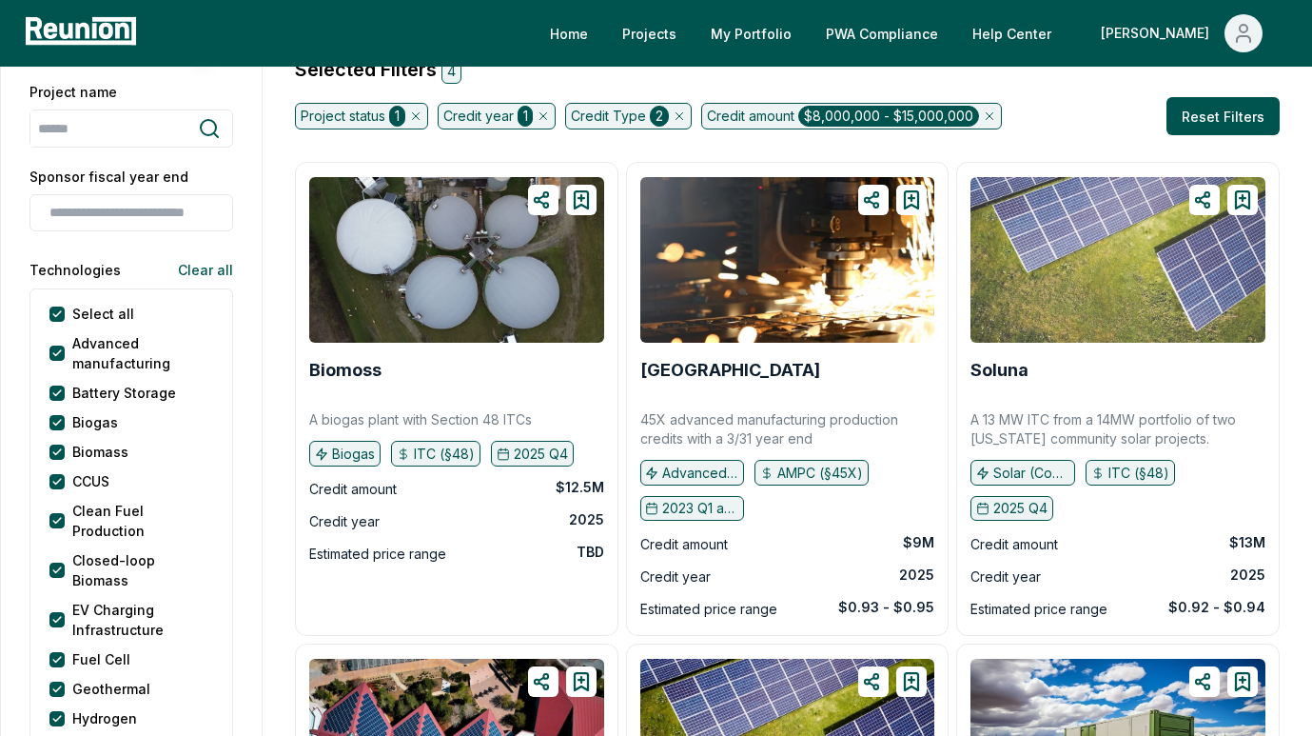
click at [1116, 283] on img at bounding box center [1118, 260] width 295 height 166
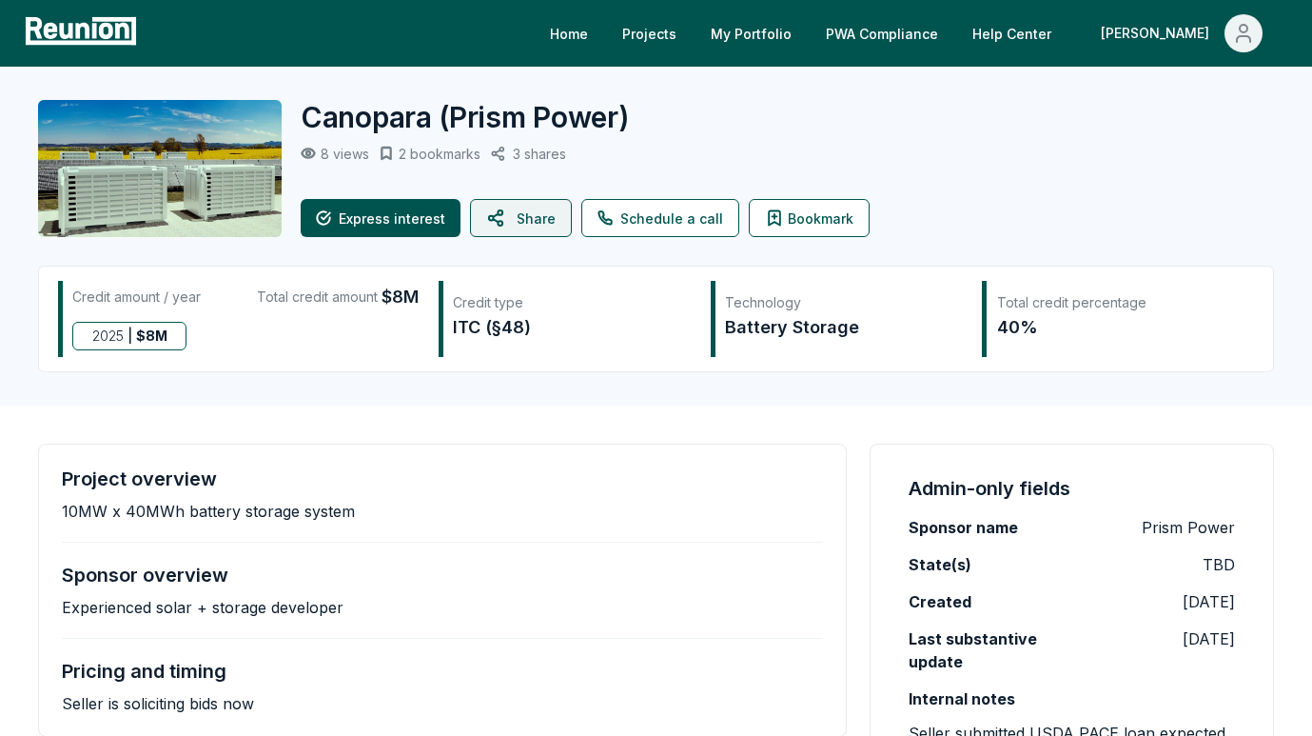
click at [540, 215] on button "Share" at bounding box center [521, 218] width 102 height 38
click at [540, 210] on button "Share" at bounding box center [521, 218] width 102 height 38
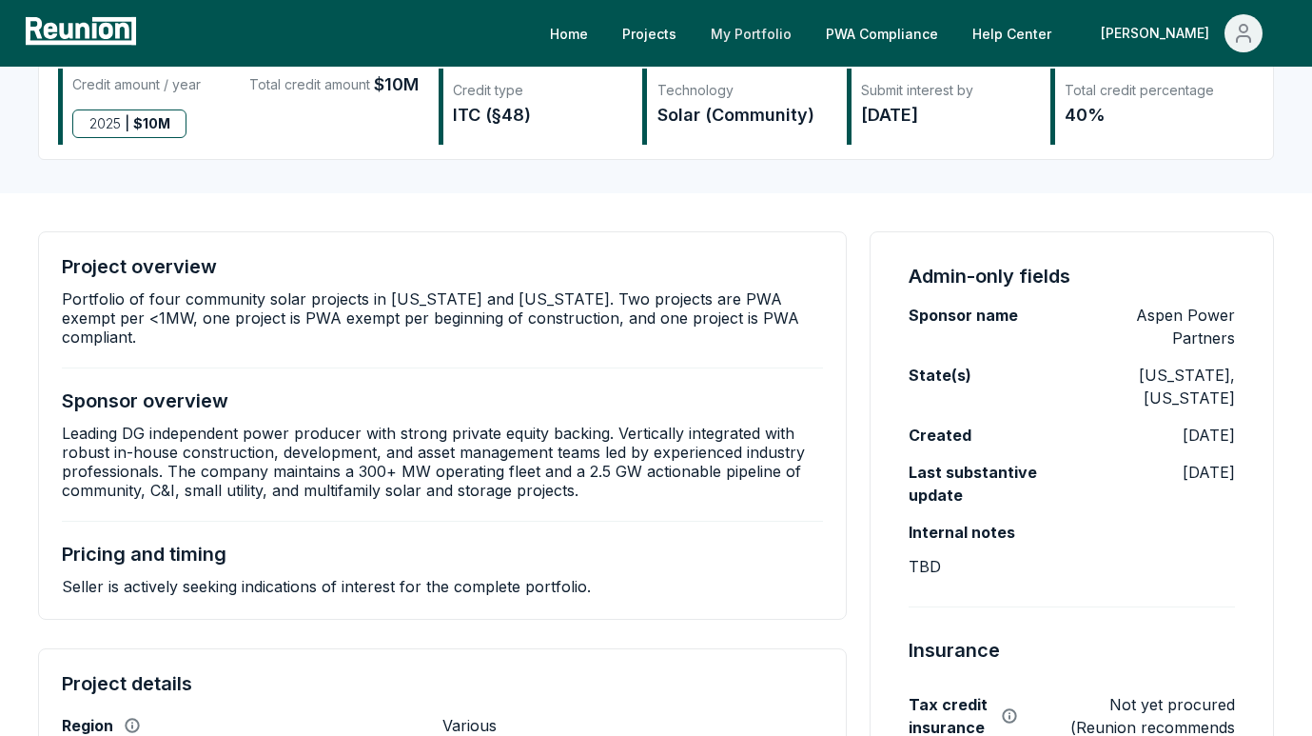
scroll to position [213, 0]
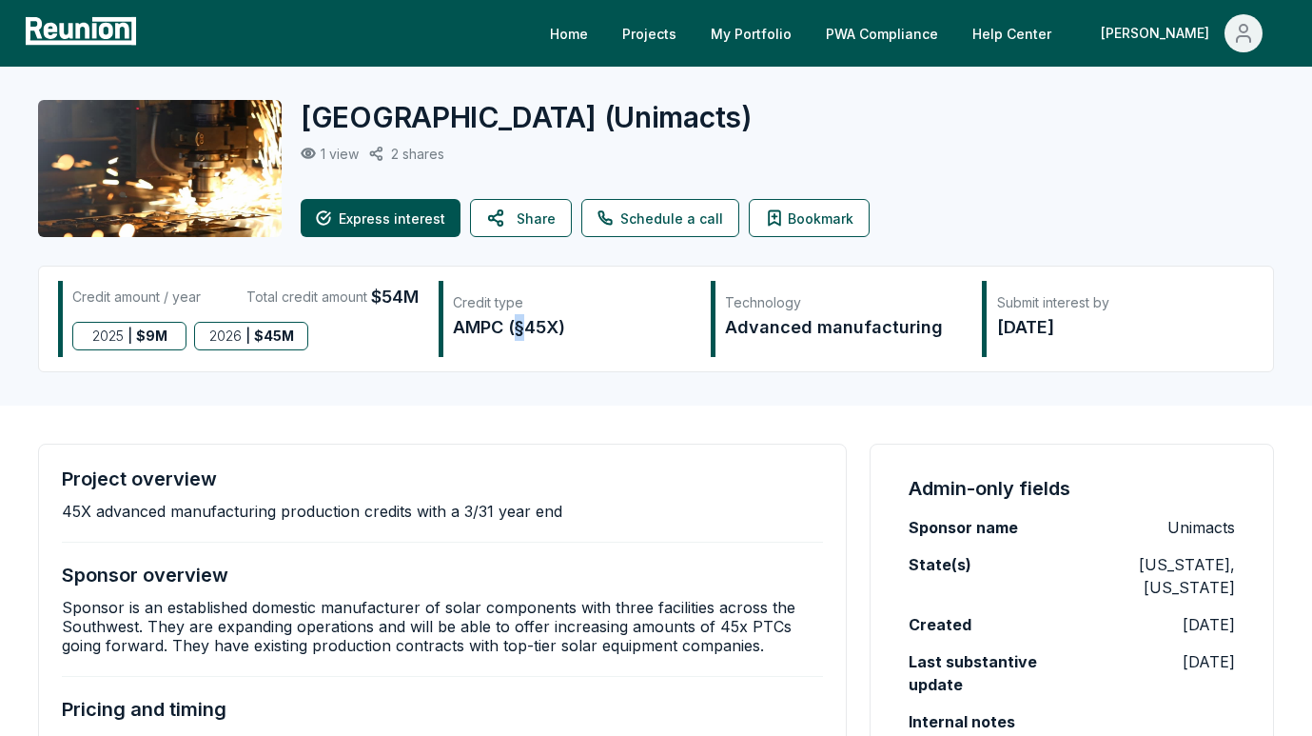
click at [524, 326] on div "AMPC (§45X)" at bounding box center [571, 327] width 237 height 27
copy div "§"
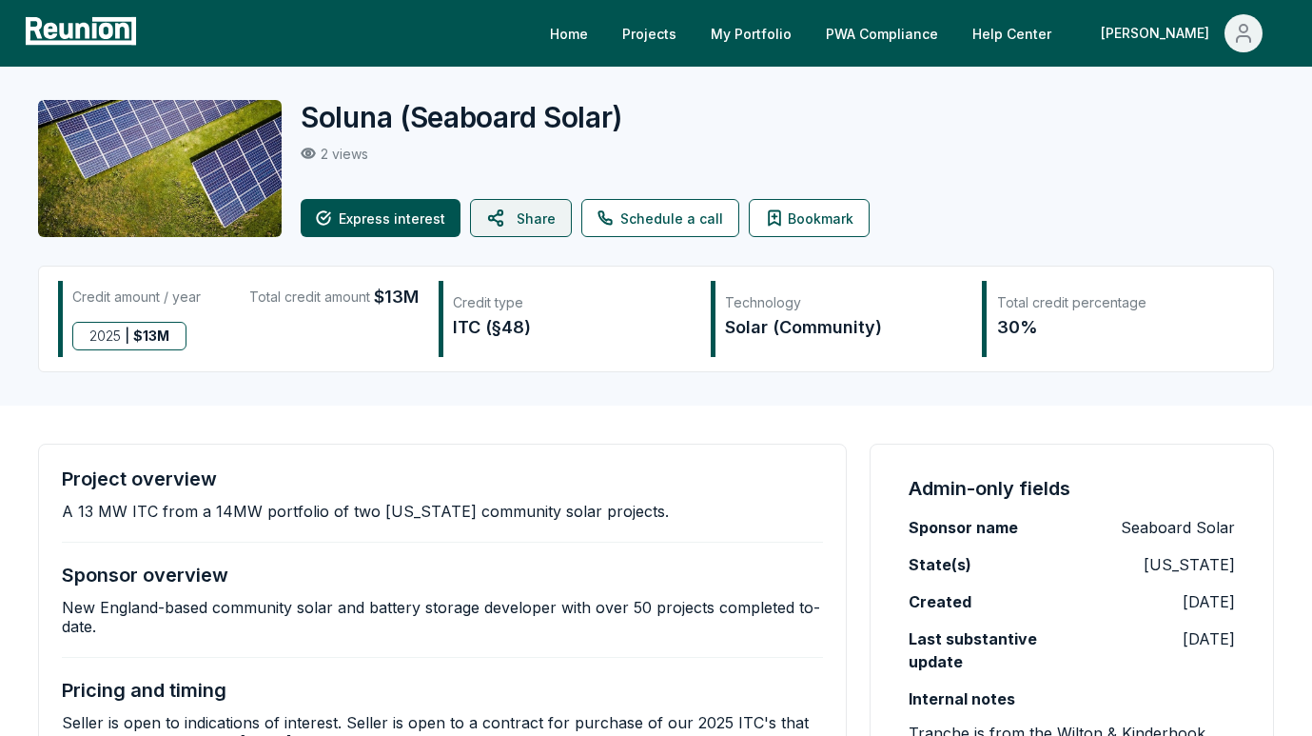
click at [499, 225] on icon at bounding box center [497, 218] width 23 height 46
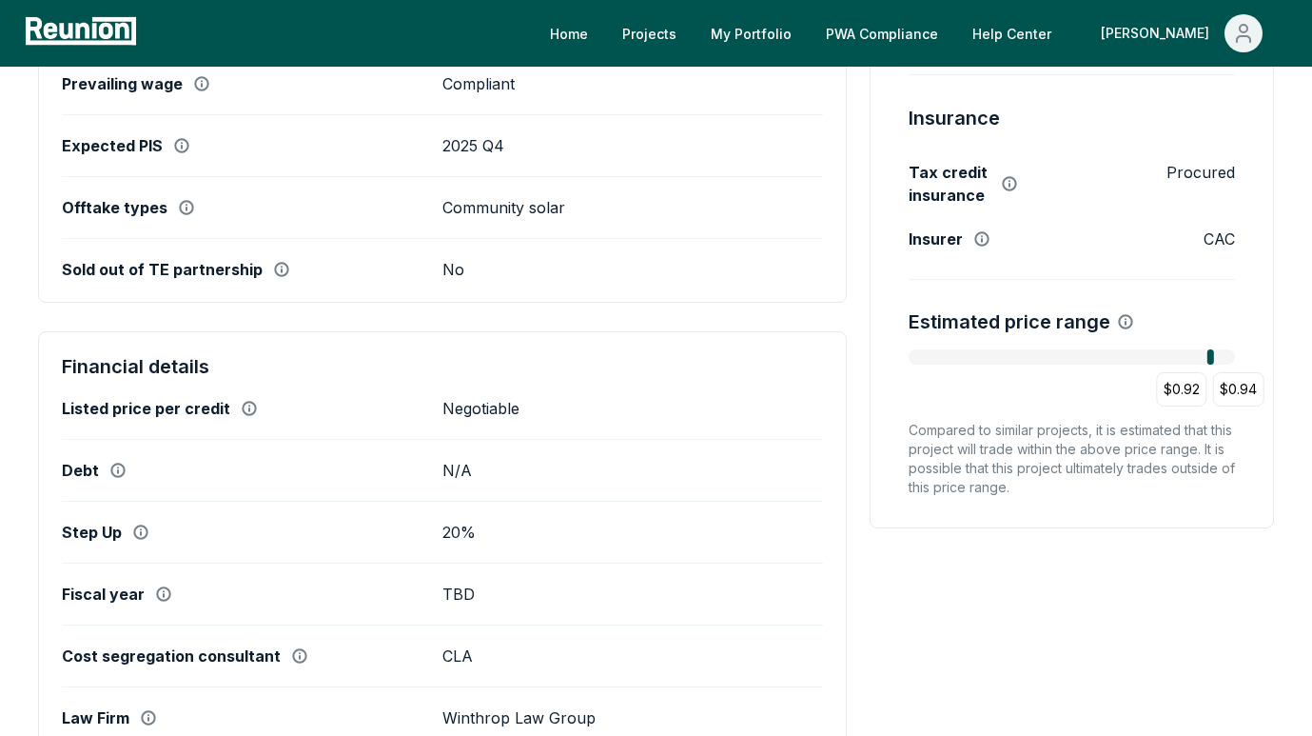
scroll to position [876, 0]
